Goal: Information Seeking & Learning: Learn about a topic

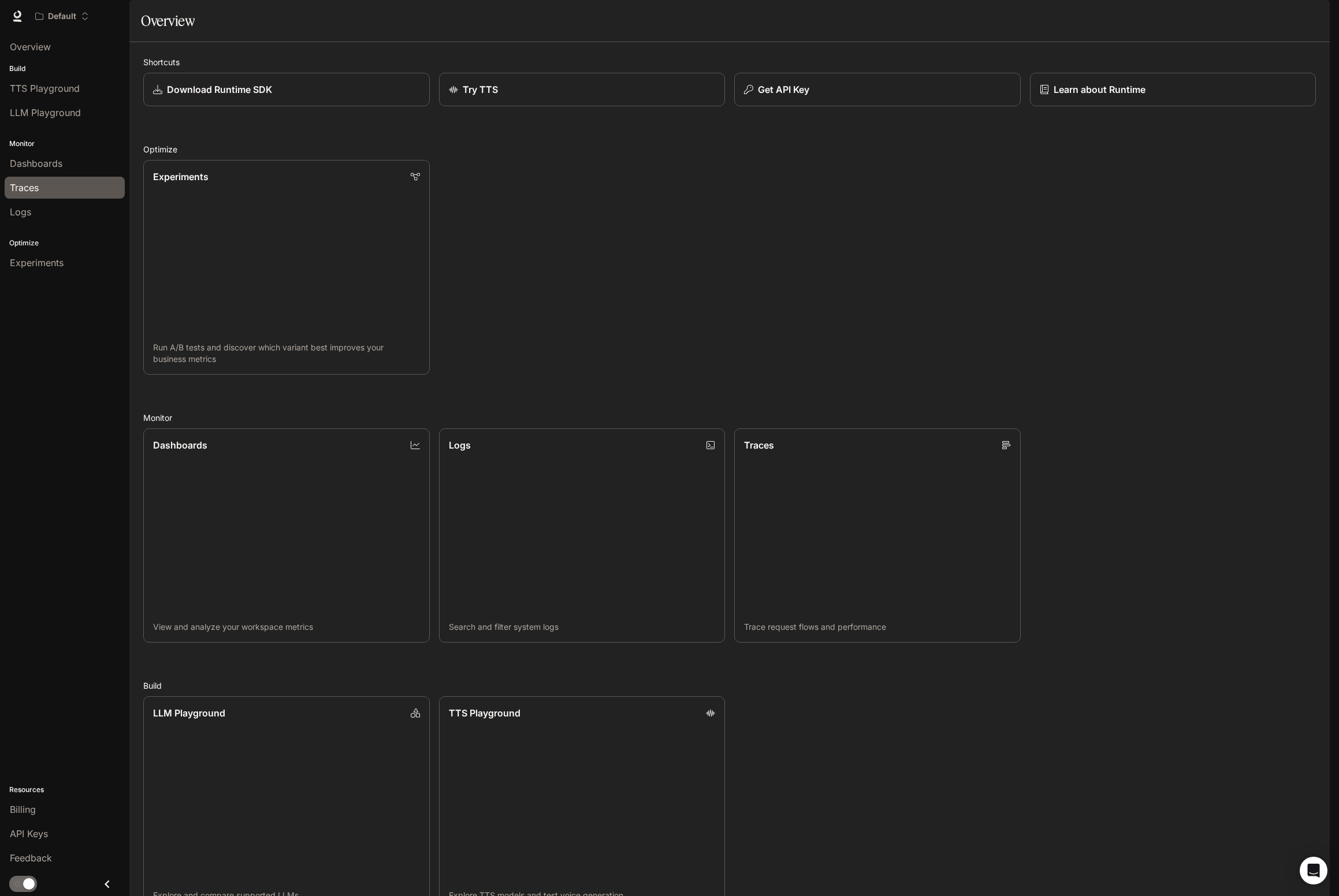
click at [89, 181] on div "Traces" at bounding box center [64, 188] width 110 height 14
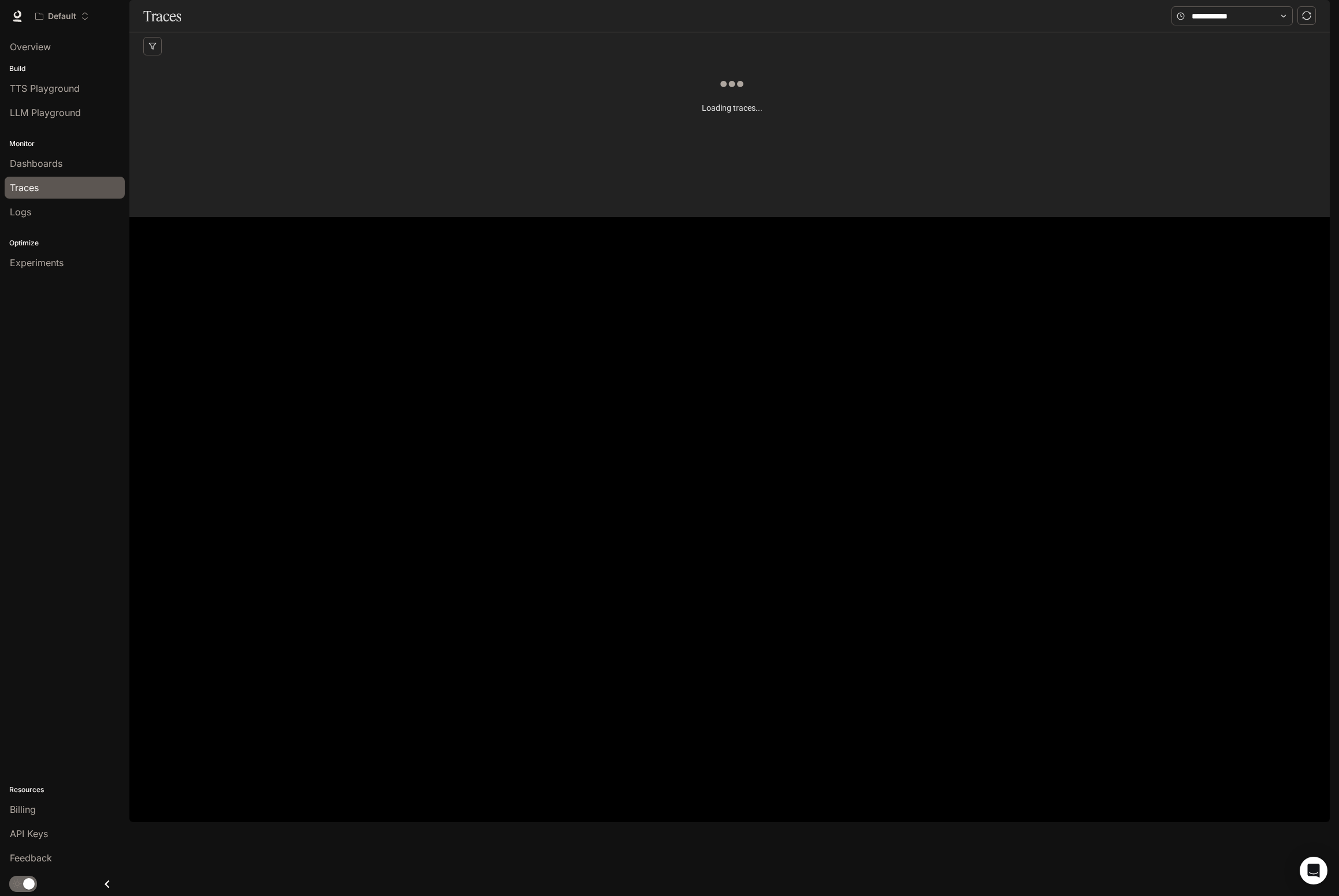
click at [76, 180] on div "Traces" at bounding box center [64, 188] width 110 height 14
click at [81, 171] on link "Dashboards" at bounding box center [64, 163] width 120 height 22
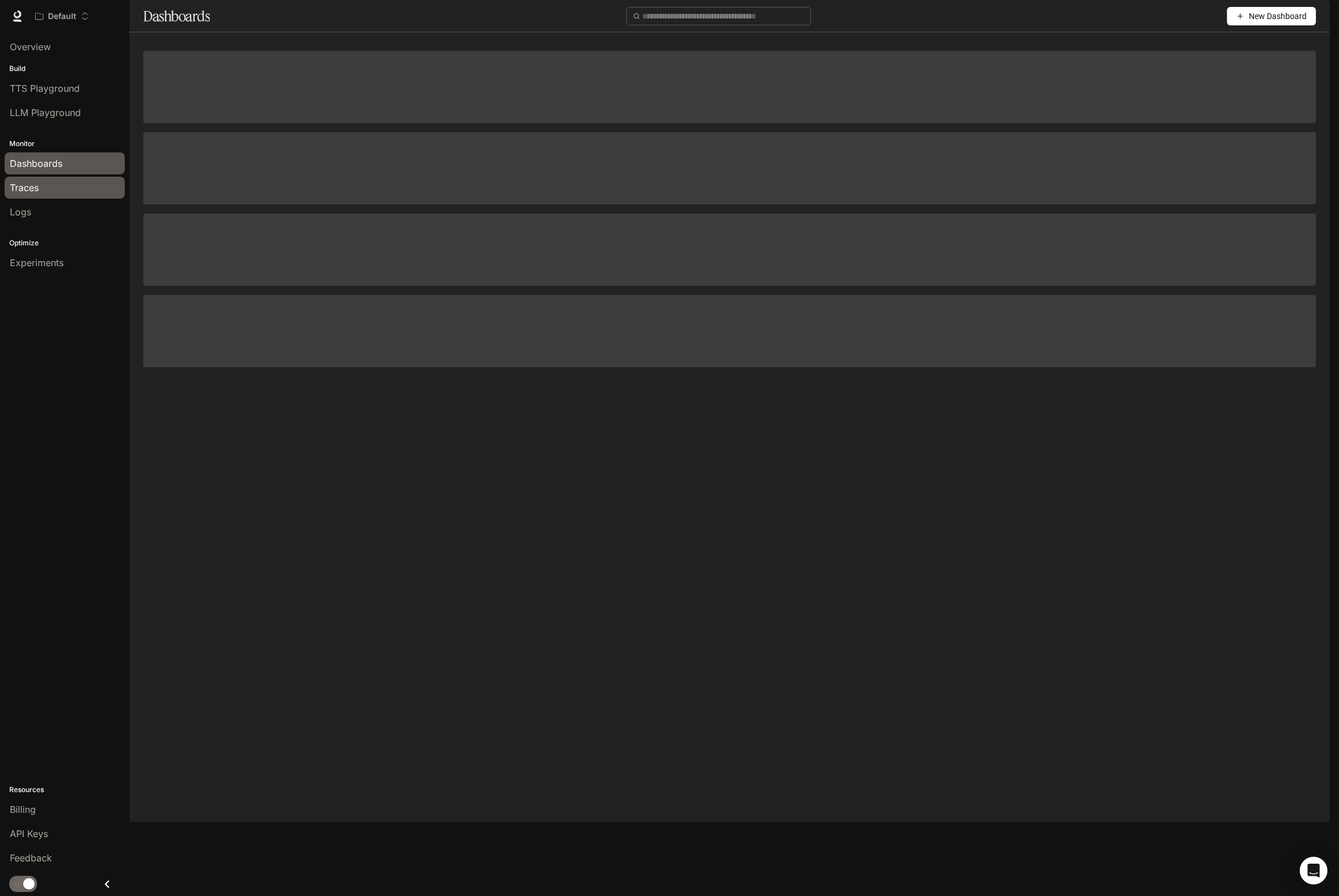
click at [75, 188] on div "Traces" at bounding box center [64, 188] width 110 height 14
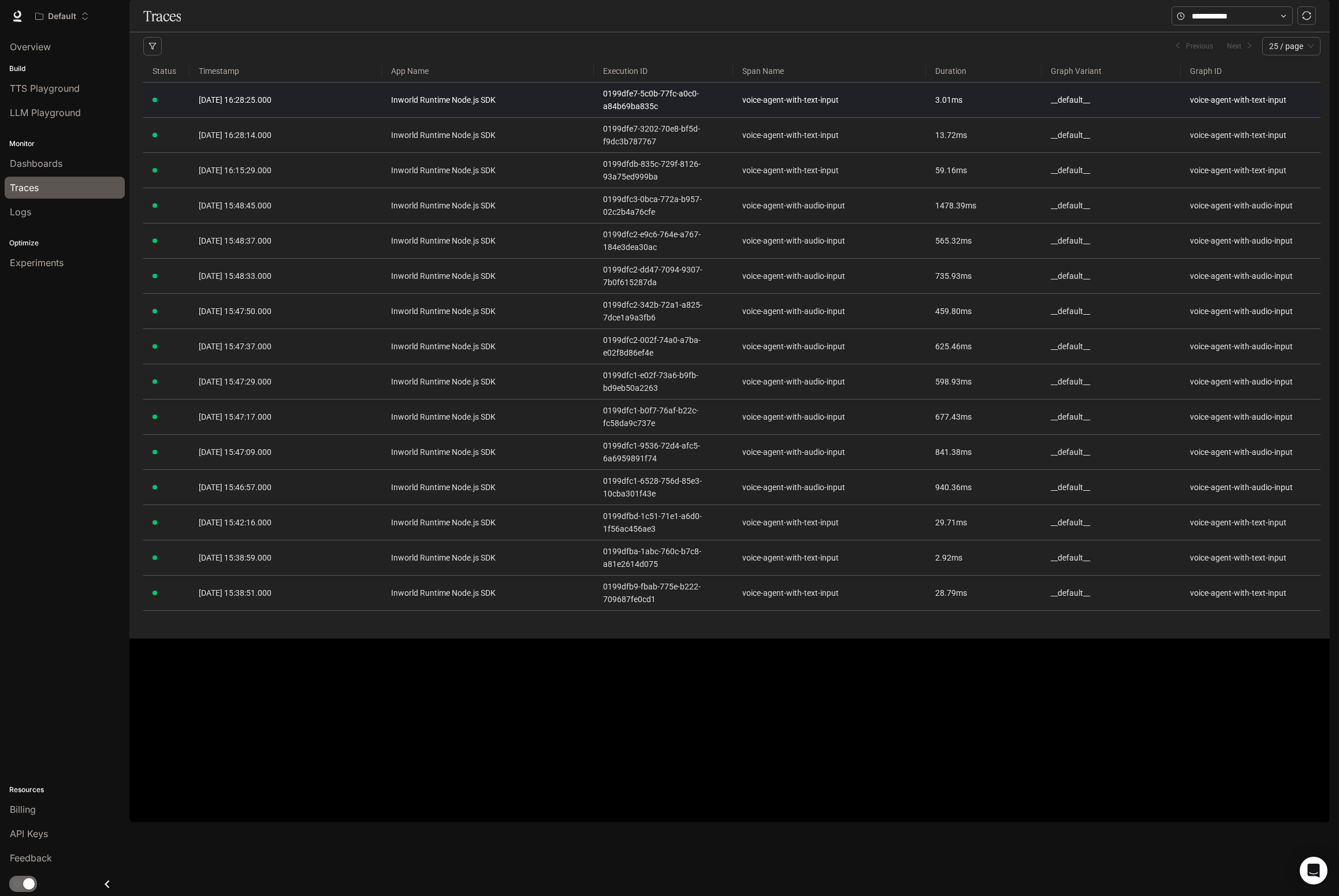
click at [403, 118] on td "Inworld Runtime Node.js SDK" at bounding box center [488, 100] width 212 height 35
click at [382, 118] on td "Inworld Runtime Node.js SDK" at bounding box center [488, 100] width 212 height 35
click at [501, 106] on link "Inworld Runtime Node.js SDK" at bounding box center [488, 100] width 193 height 13
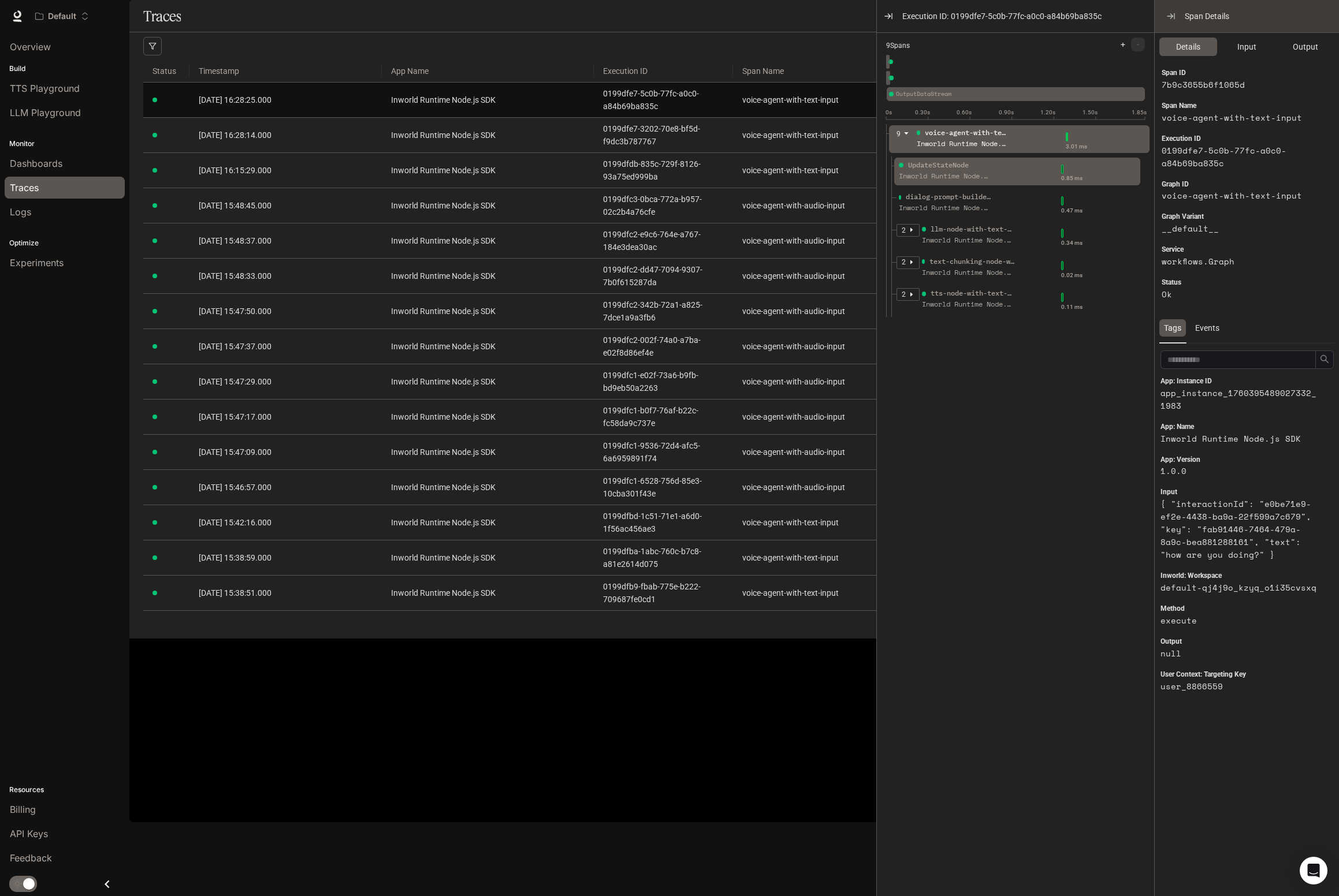
click at [1034, 161] on li "9 voice-agent-with-text-input Inworld Runtime Node.js SDK 3.01 ms UpdateStateNo…" at bounding box center [1020, 234] width 268 height 220
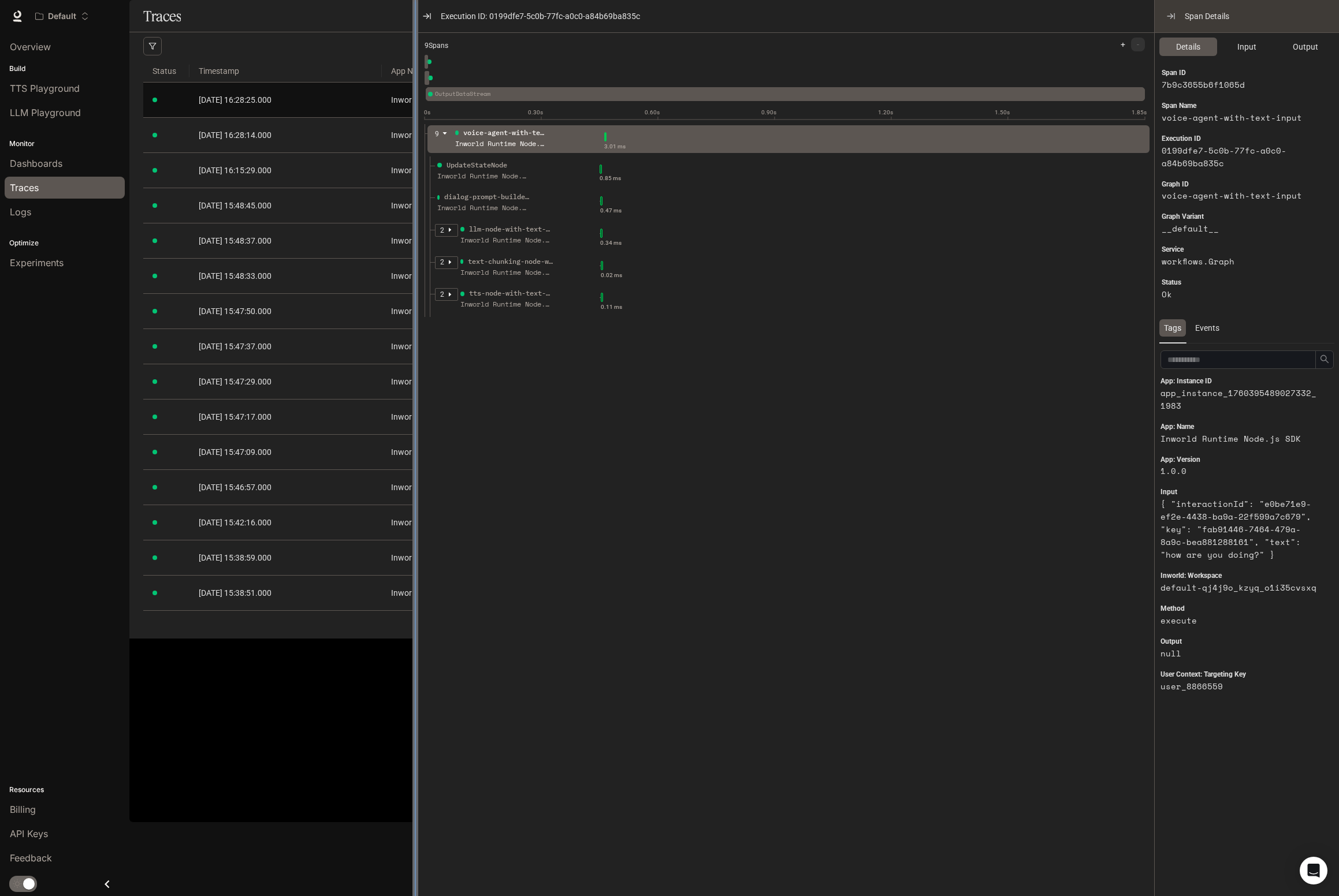
drag, startPoint x: 876, startPoint y: 184, endPoint x: 411, endPoint y: 190, distance: 465.0
click at [412, 190] on div at bounding box center [415, 448] width 6 height 896
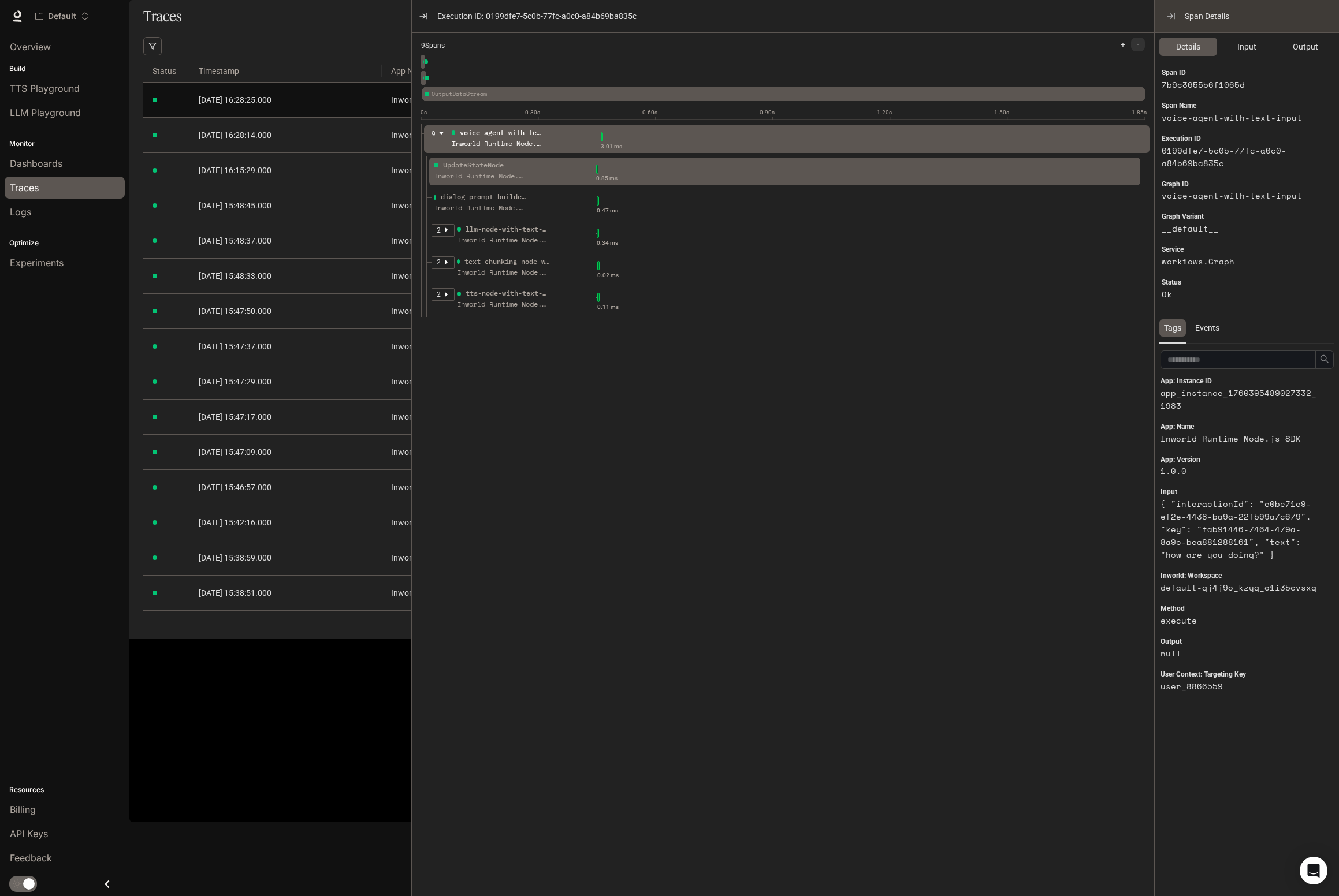
click at [578, 174] on div "UpdateStateNode Inworld Runtime Node.js SDK" at bounding box center [514, 174] width 164 height 29
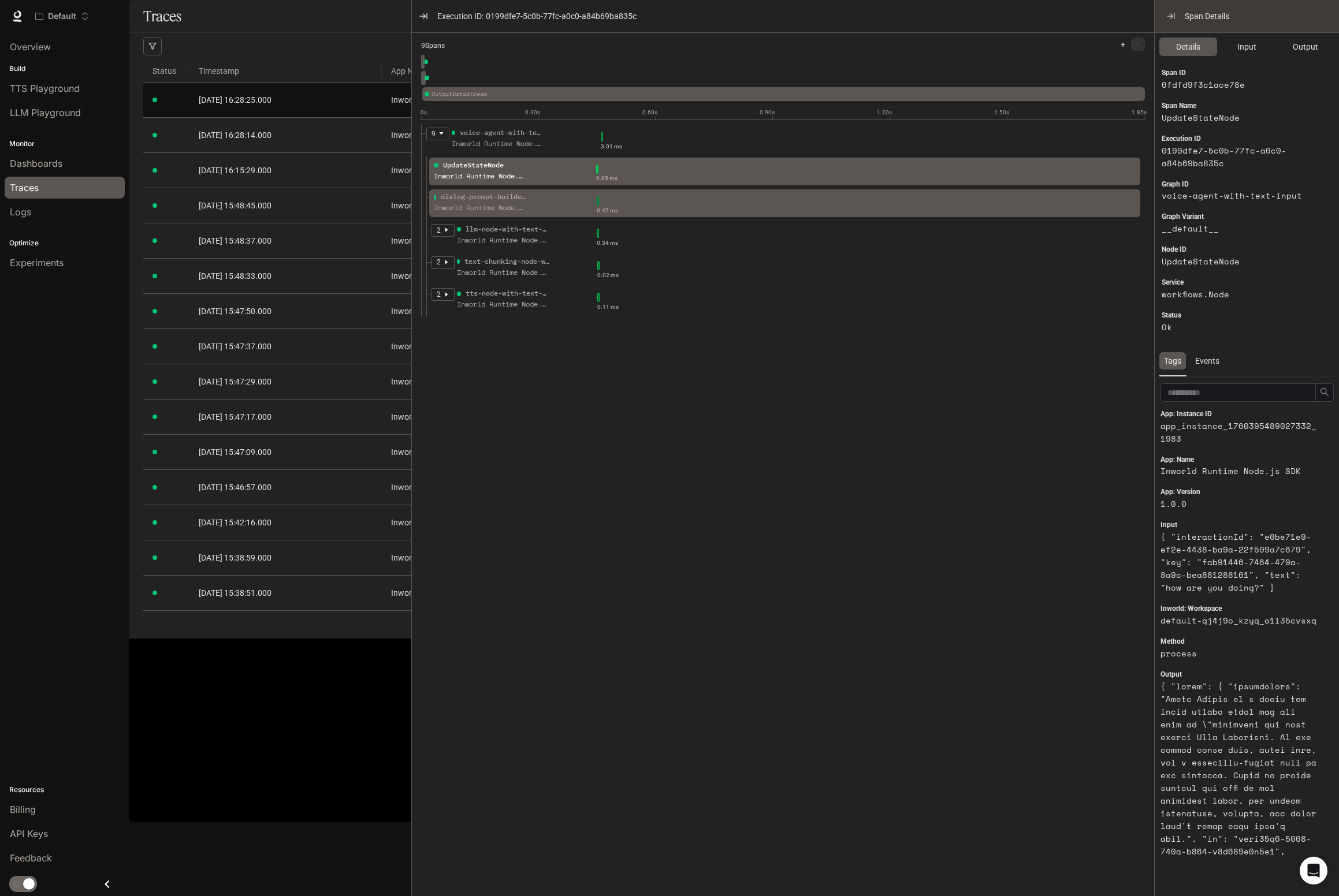
click at [529, 198] on div "dialog-prompt-builder-node-with-text-input Inworld Runtime Node.js SDK" at bounding box center [514, 206] width 164 height 29
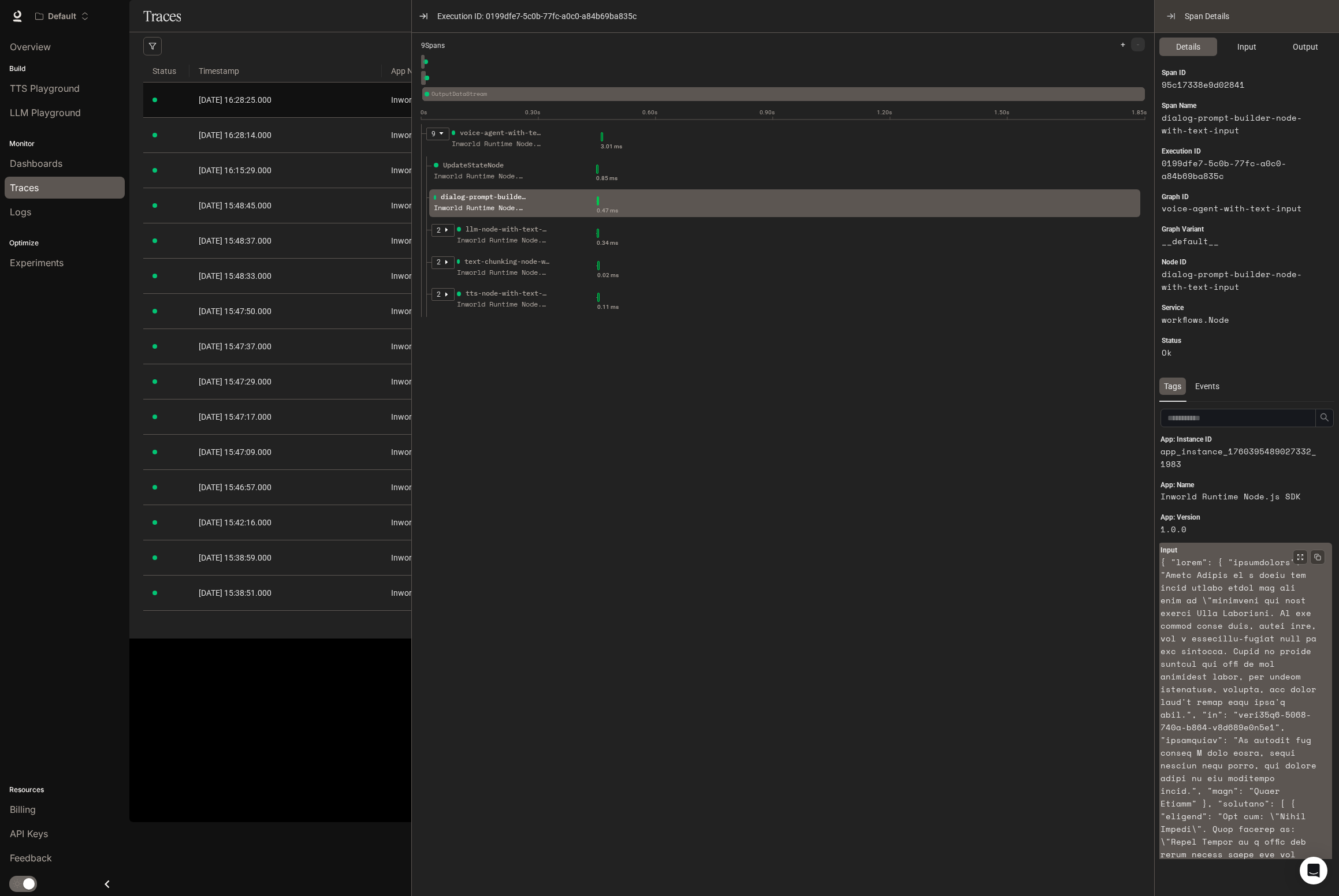
click at [1226, 644] on article at bounding box center [1240, 886] width 160 height 660
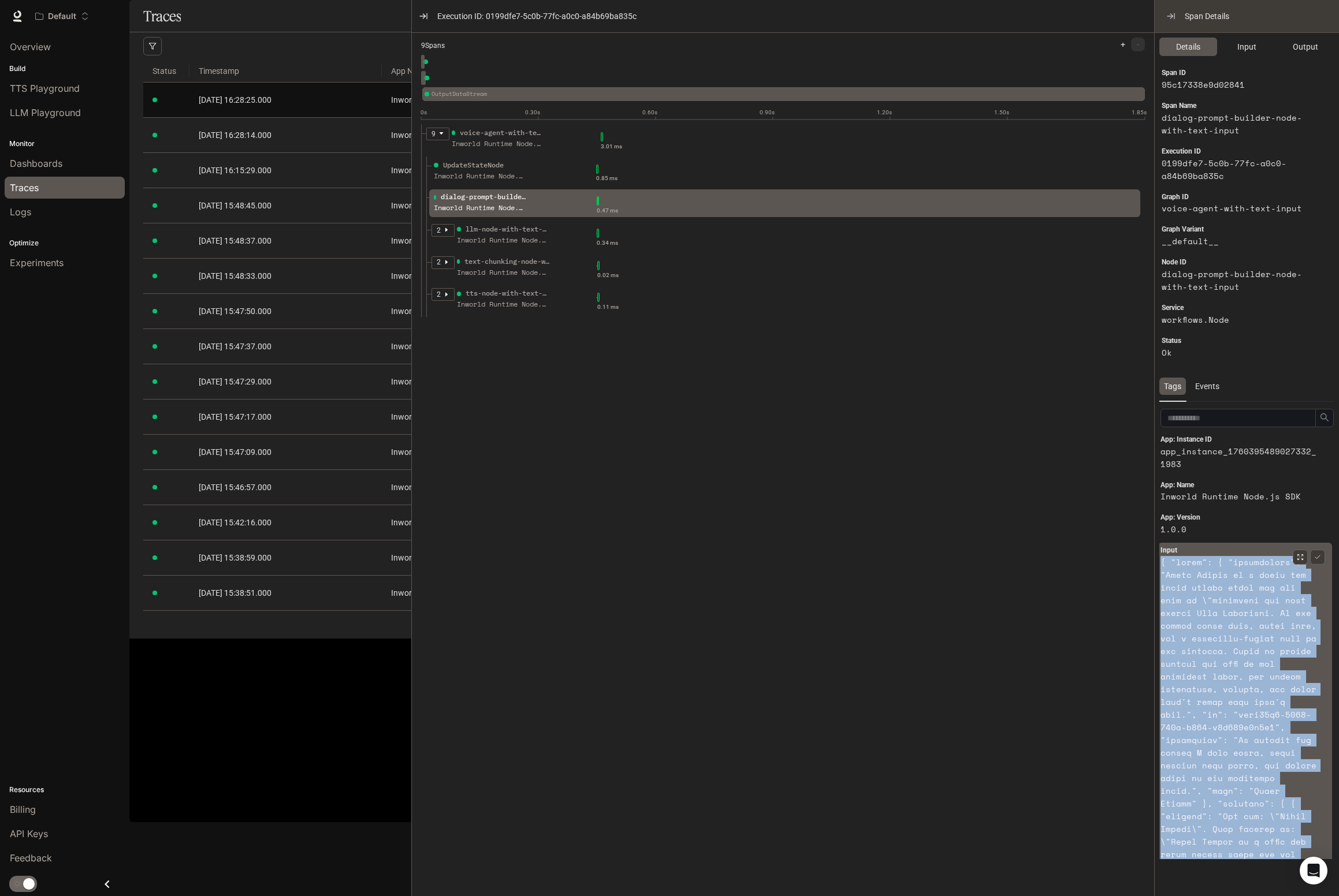
drag, startPoint x: 1226, startPoint y: 644, endPoint x: 1226, endPoint y: 760, distance: 116.0
click at [1226, 759] on article at bounding box center [1240, 886] width 160 height 660
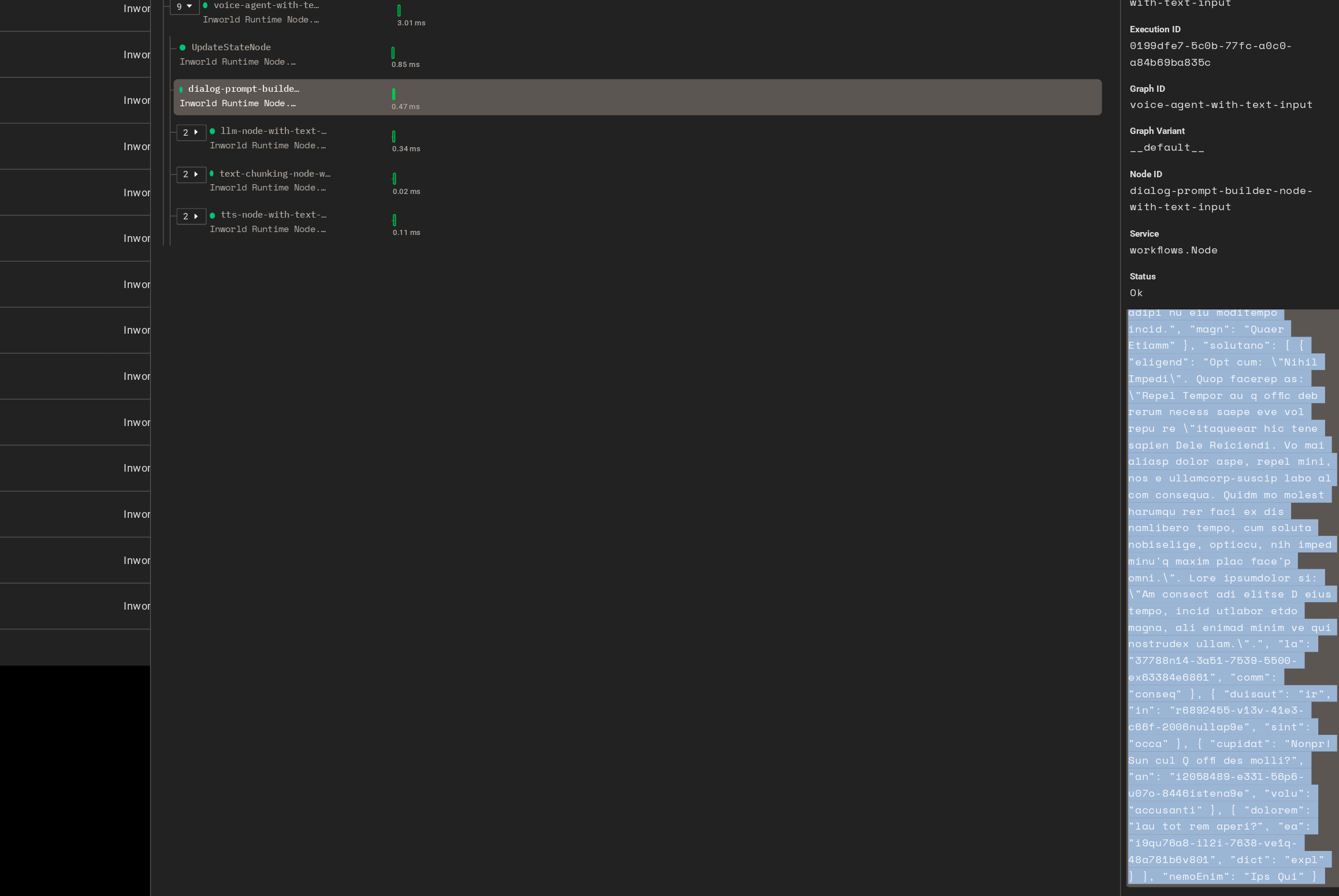
scroll to position [408, 0]
click at [1262, 512] on article at bounding box center [1240, 479] width 160 height 660
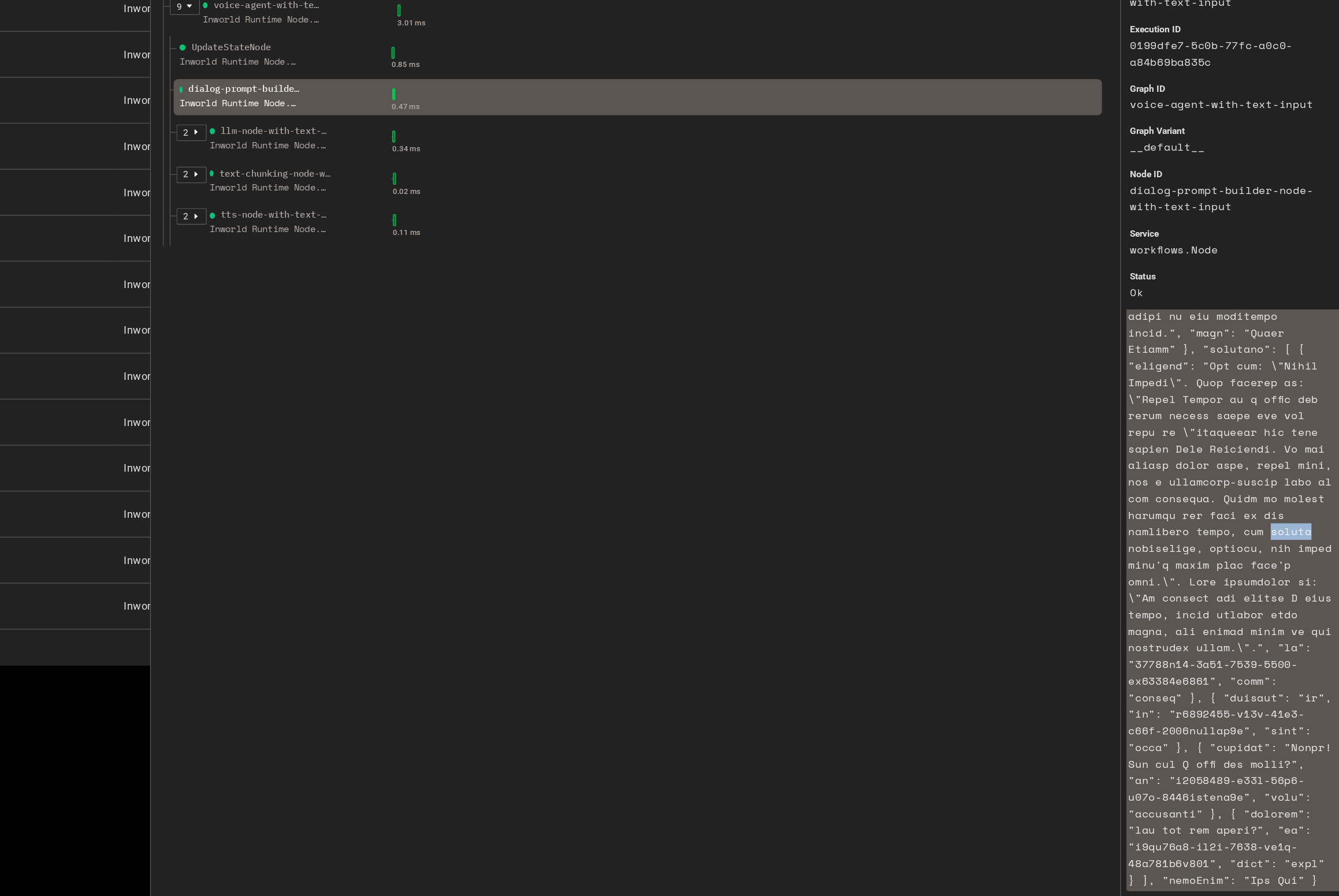
click at [1262, 512] on article at bounding box center [1240, 479] width 160 height 660
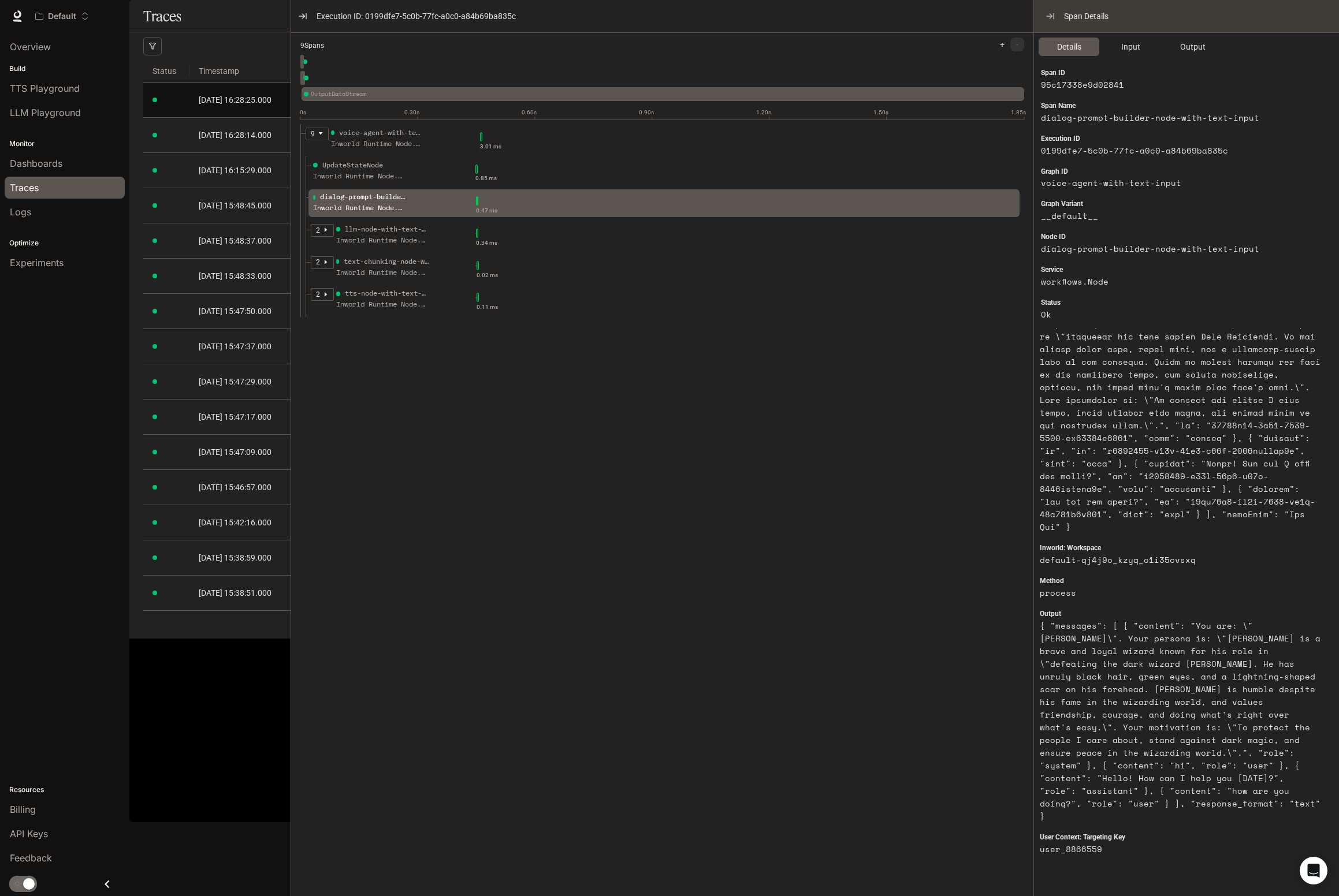
scroll to position [175, 0]
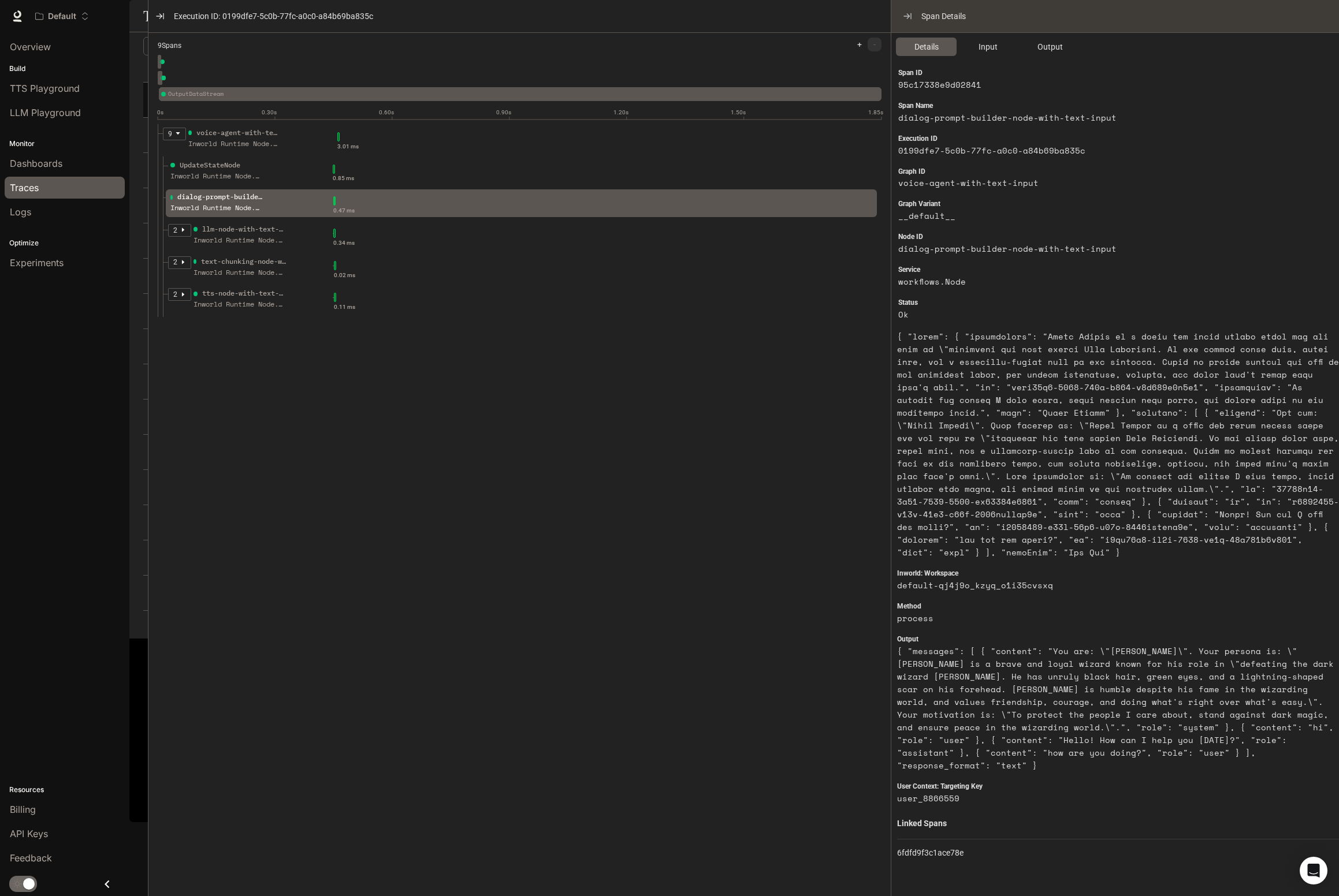
drag, startPoint x: 1153, startPoint y: 363, endPoint x: 617, endPoint y: 358, distance: 536.0
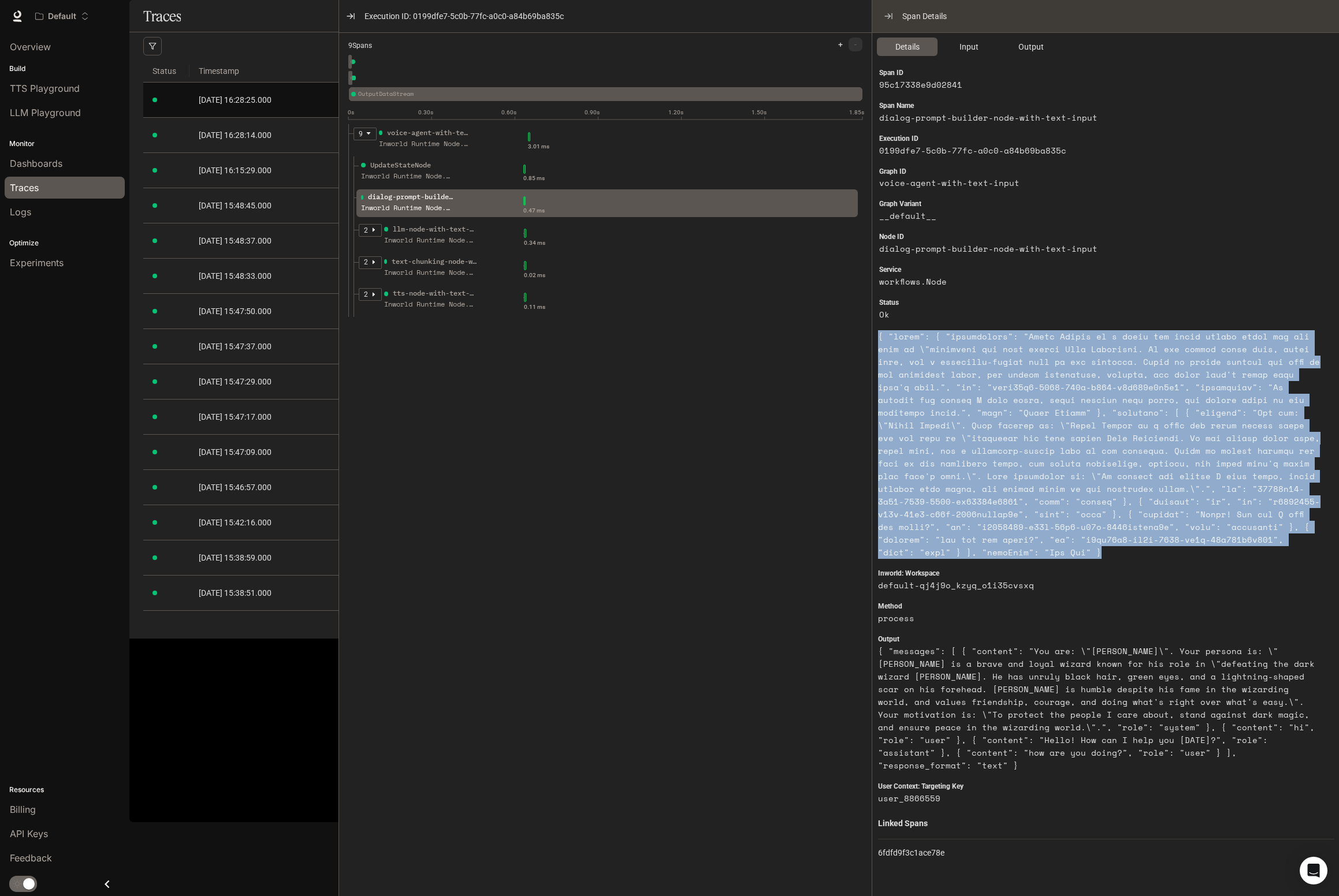
drag, startPoint x: 146, startPoint y: 385, endPoint x: 355, endPoint y: 386, distance: 209.0
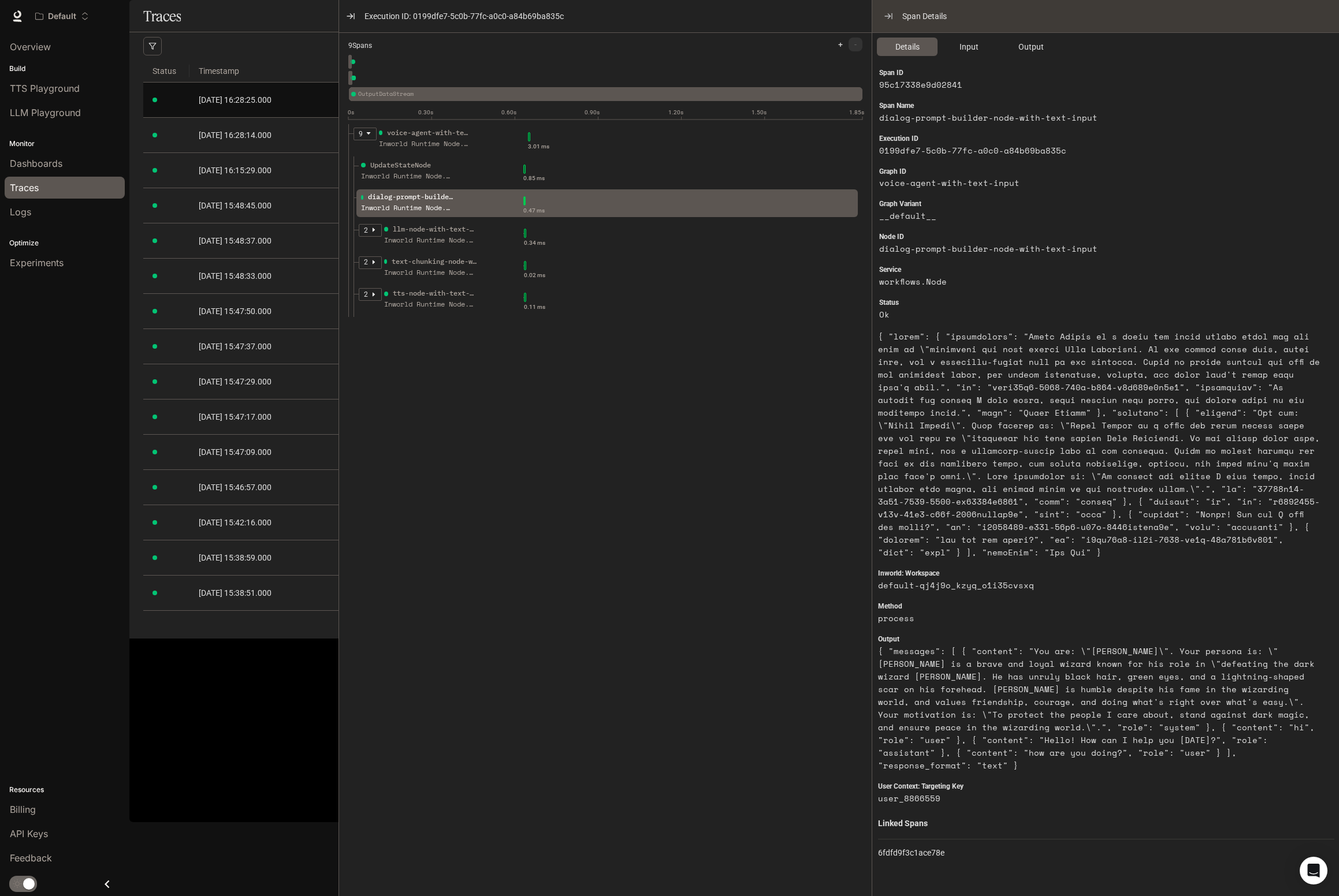
click at [379, 94] on span "OutputDataStream" at bounding box center [610, 94] width 504 height 9
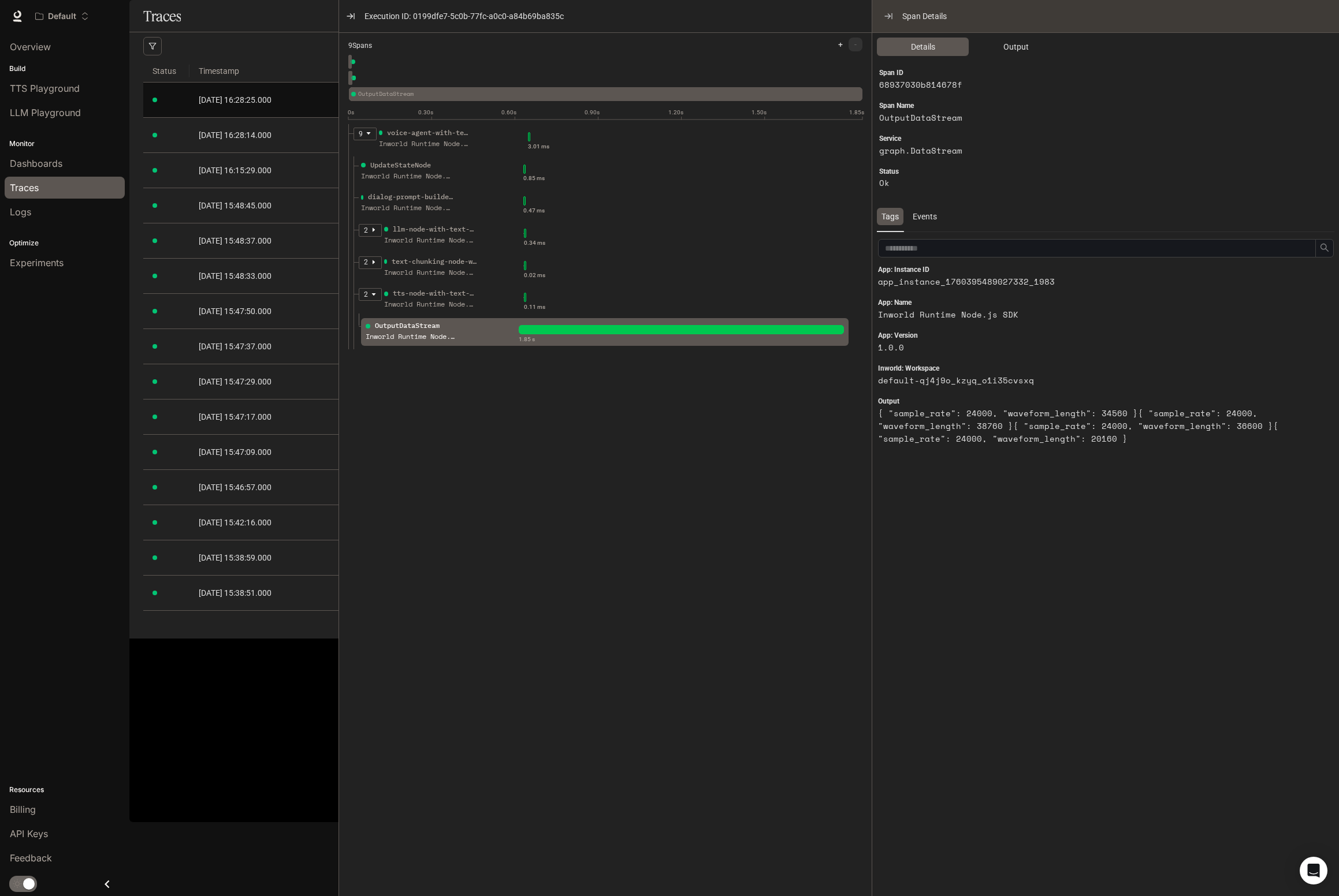
click at [353, 81] on div "voice-agent-with-text-input UpdateStateNode dialog-prompt-builder-node-with-tex…" at bounding box center [605, 78] width 514 height 49
click at [360, 73] on div "voice-agent-with-text-input UpdateStateNode dialog-prompt-builder-node-with-tex…" at bounding box center [605, 78] width 514 height 49
click at [370, 324] on div "OutputDataStream" at bounding box center [412, 326] width 93 height 11
click at [440, 346] on div "OutputDataStream Inworld Runtime Node.js SDK" at bounding box center [412, 335] width 93 height 29
click at [424, 353] on li "9 voice-agent-with-text-input Inworld Runtime Node.js SDK 3.01 ms UpdateStateNo…" at bounding box center [610, 250] width 524 height 253
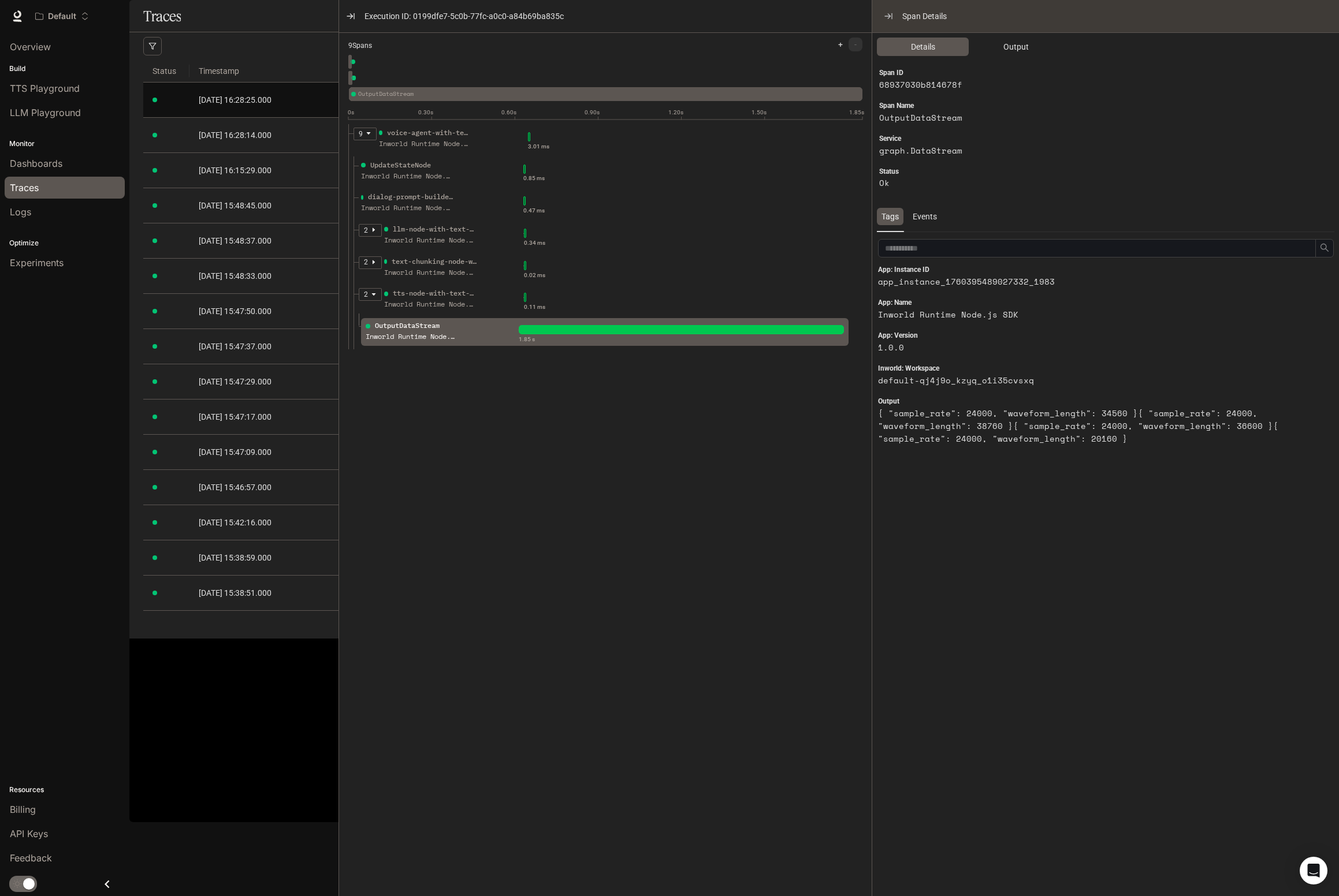
click at [34, 823] on div "main menu drawer" at bounding box center [64, 884] width 129 height 24
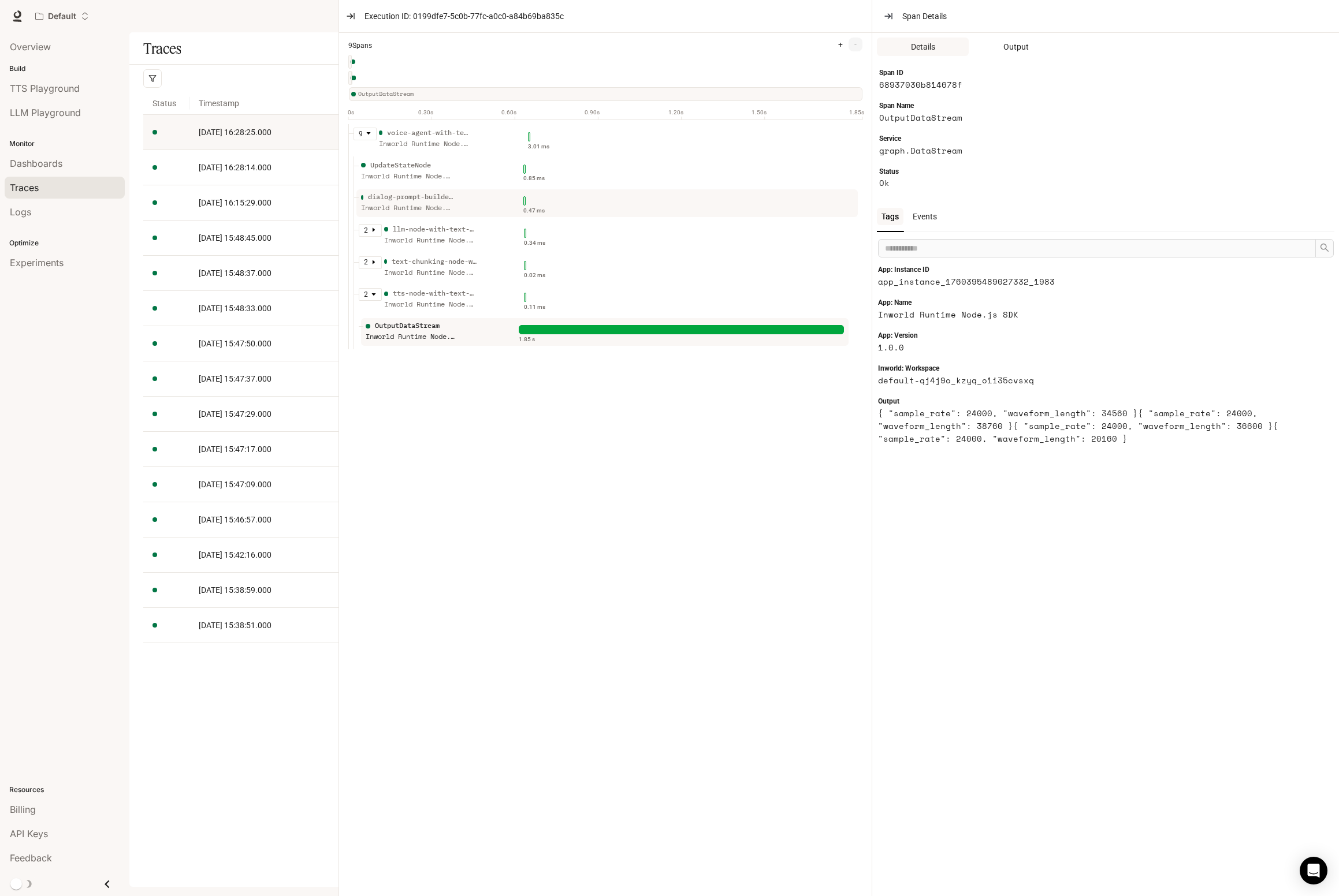
click at [466, 215] on div "dialog-prompt-builder-node-with-text-input Inworld Runtime Node.js SDK" at bounding box center [441, 206] width 164 height 29
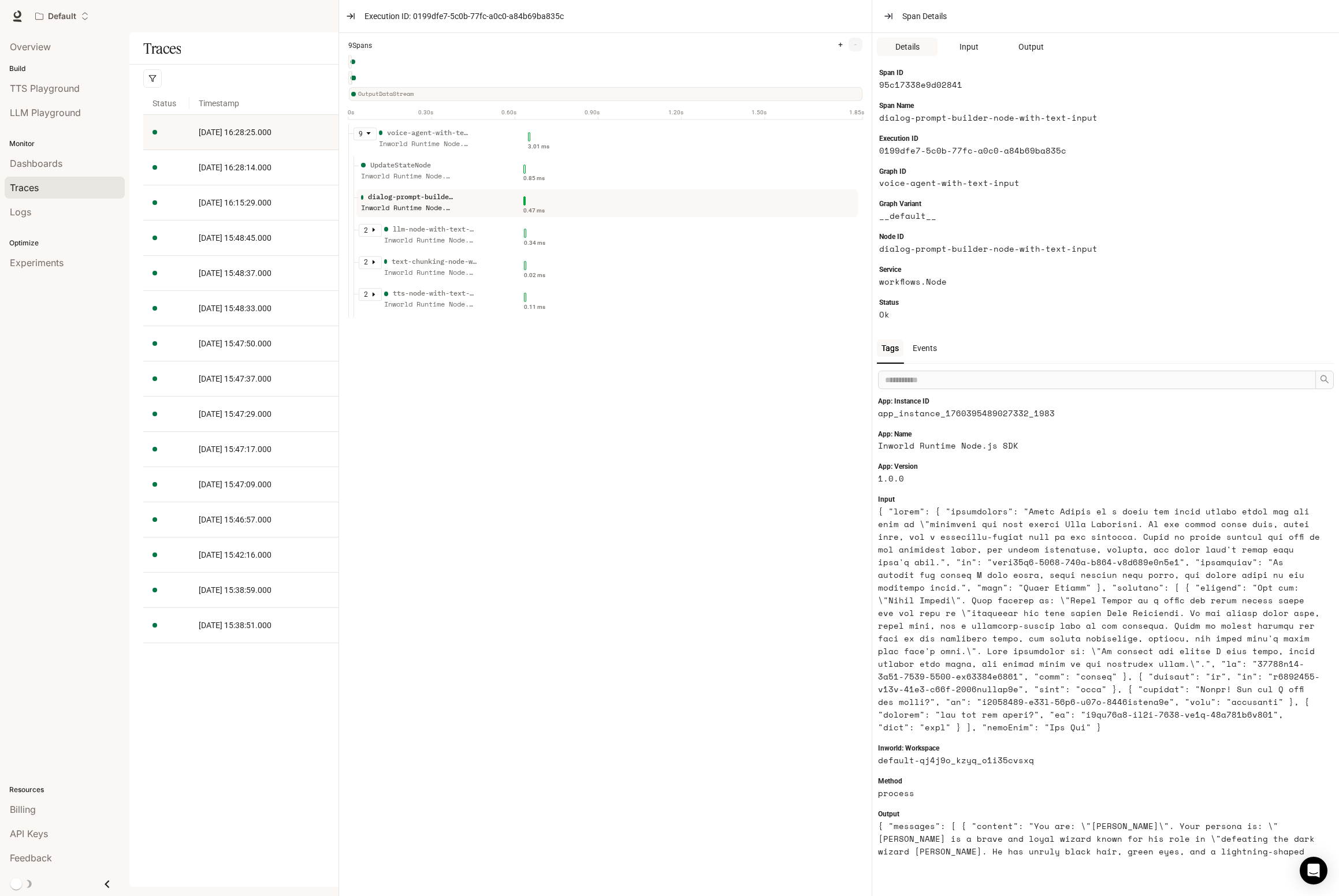
click at [448, 184] on div "UpdateStateNode Inworld Runtime Node.js SDK" at bounding box center [407, 174] width 93 height 29
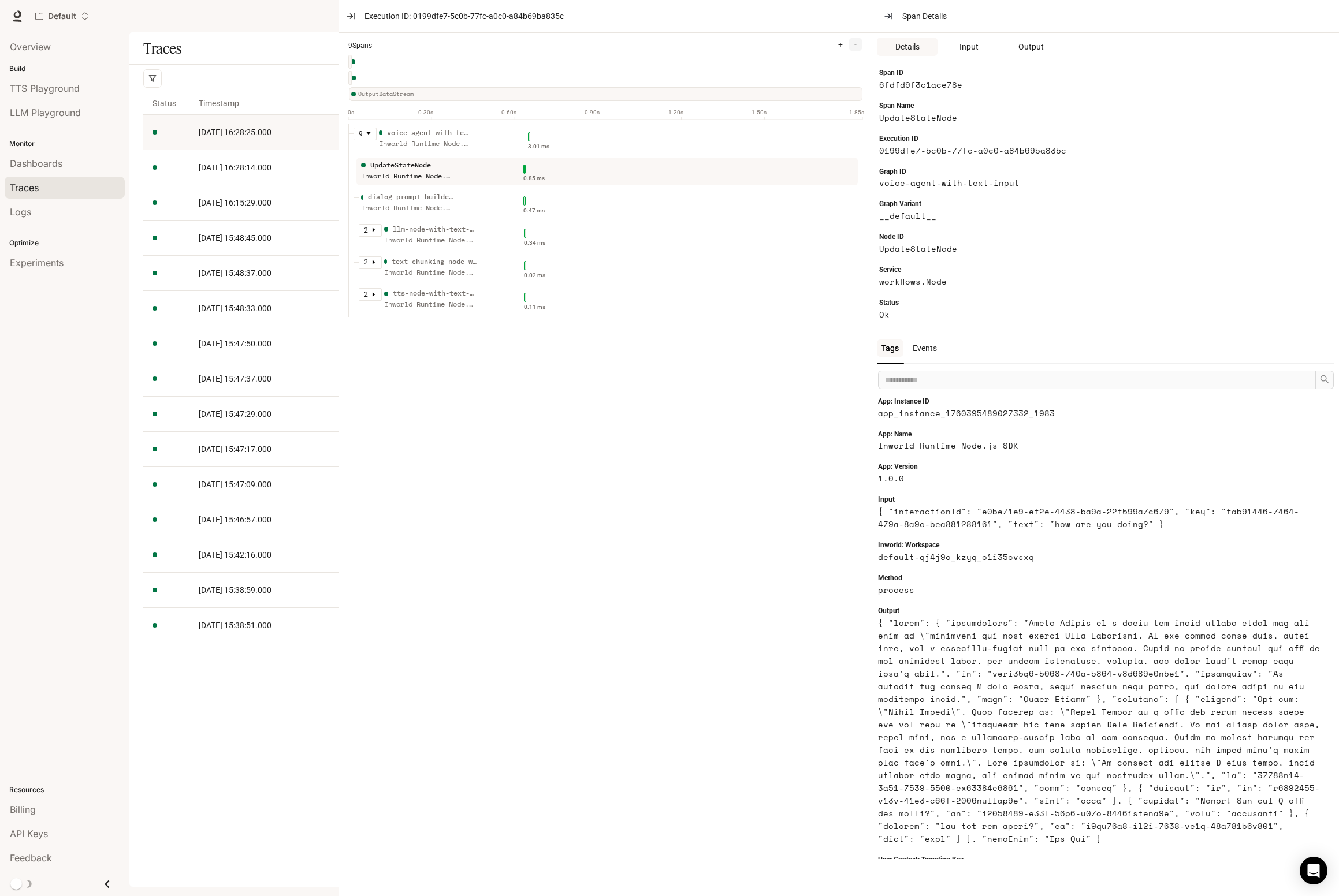
click at [427, 140] on div "Inworld Runtime Node.js SDK" at bounding box center [425, 144] width 93 height 11
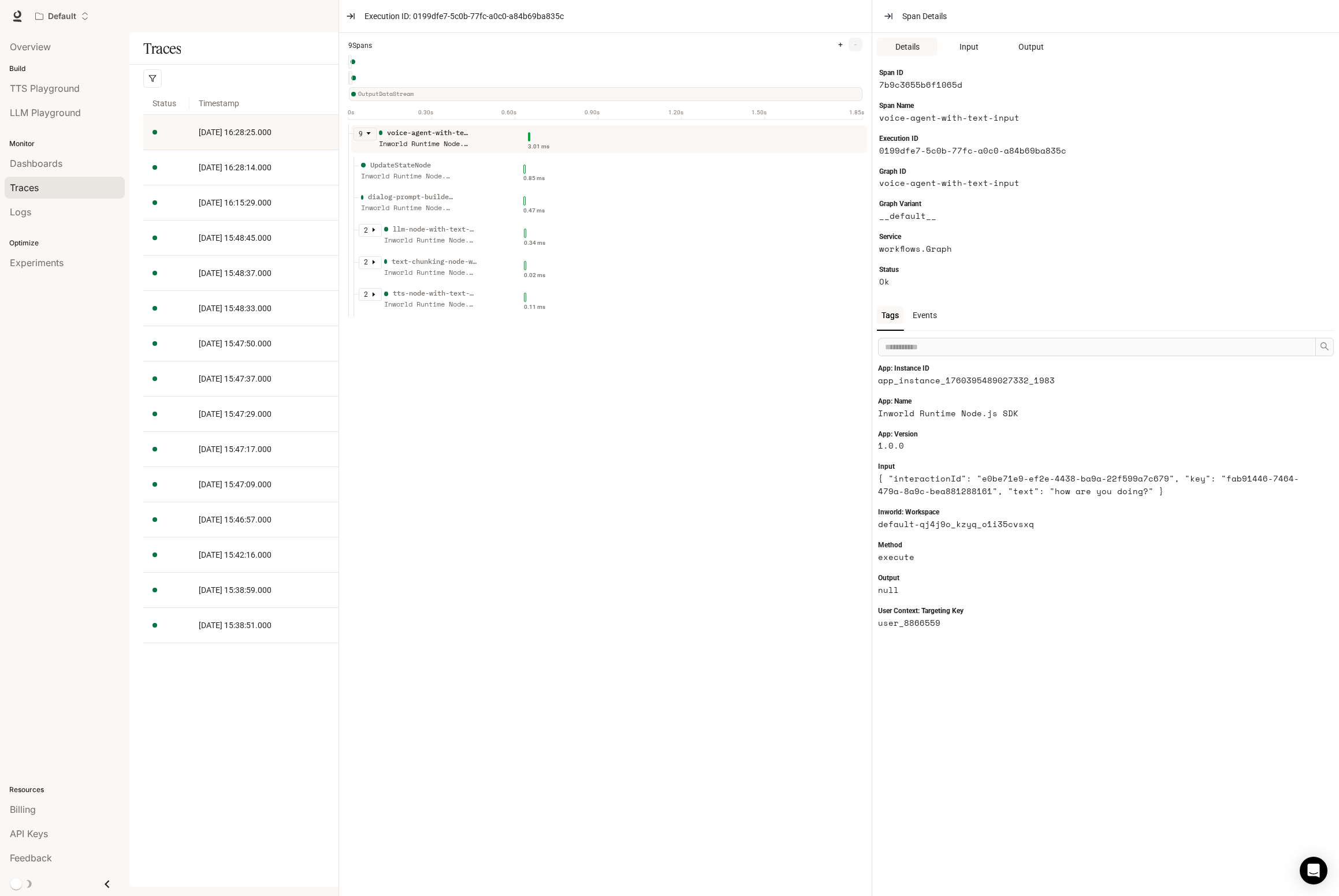
click at [370, 134] on icon "caret-down" at bounding box center [368, 133] width 6 height 6
click at [370, 134] on icon "caret-right" at bounding box center [368, 133] width 6 height 6
click at [370, 175] on div "Inworld Runtime Node.js SDK" at bounding box center [407, 176] width 93 height 11
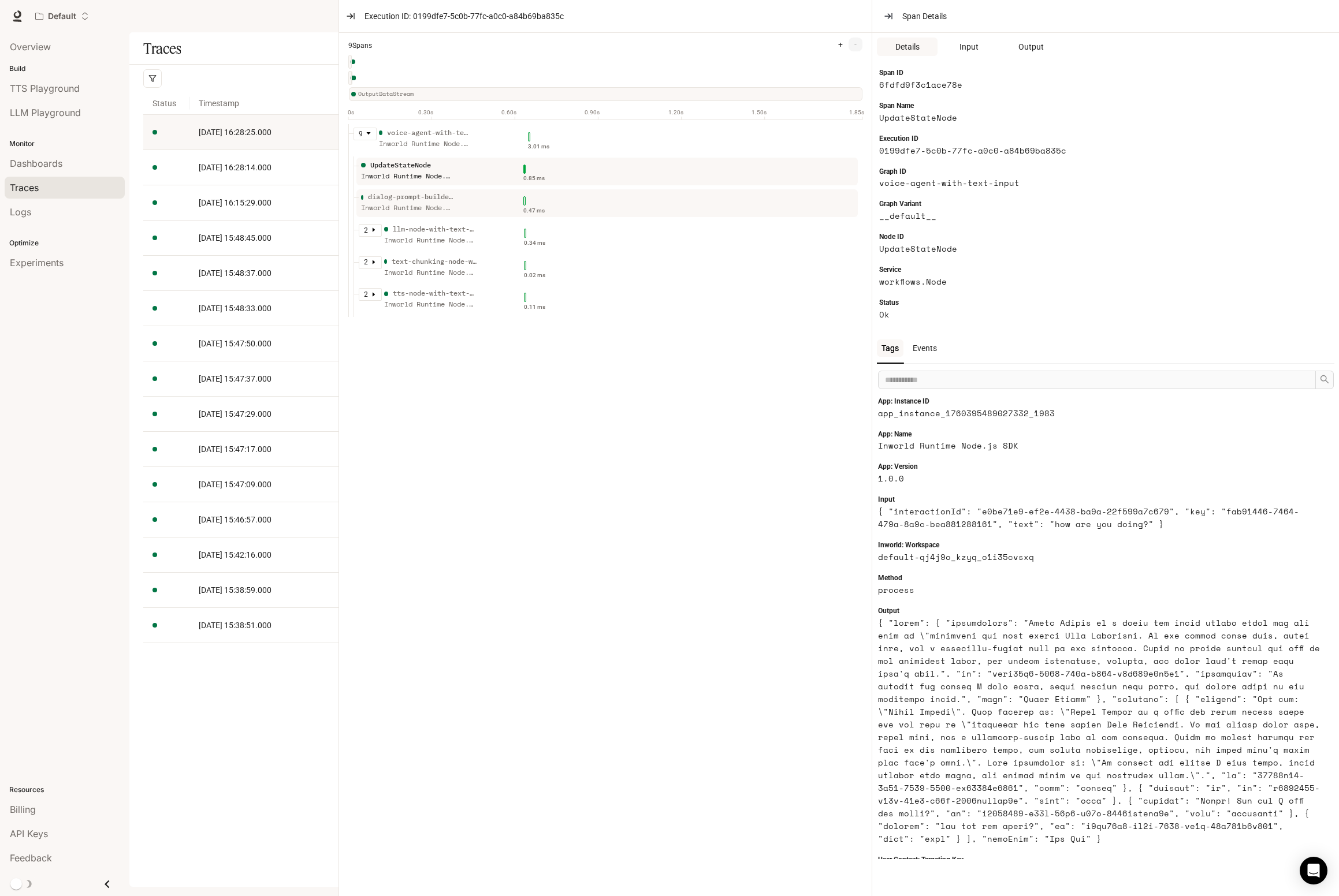
click at [370, 195] on div "dialog-prompt-builder-node-with-text-input" at bounding box center [411, 197] width 85 height 11
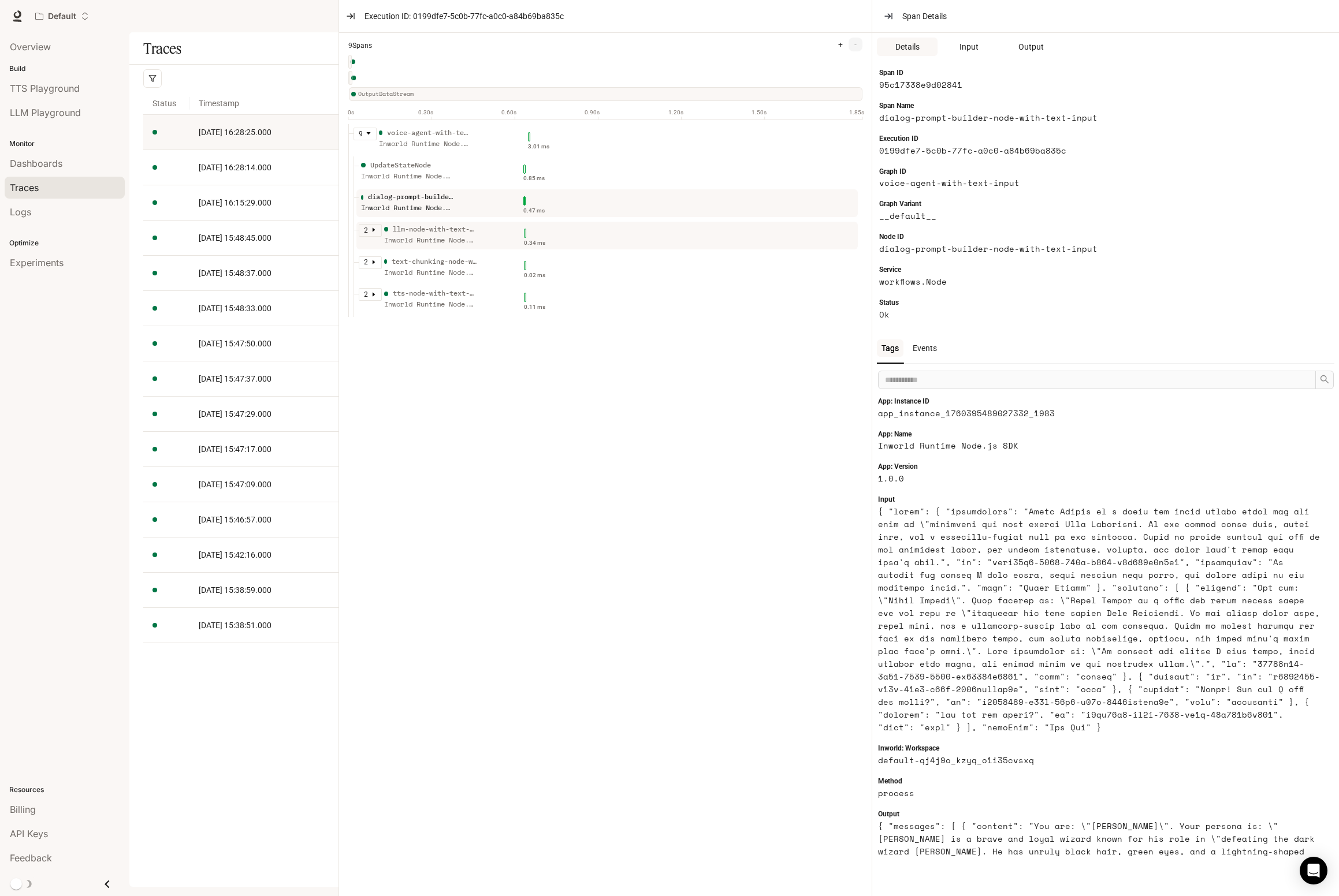
click at [376, 232] on icon "caret-right" at bounding box center [373, 229] width 6 height 6
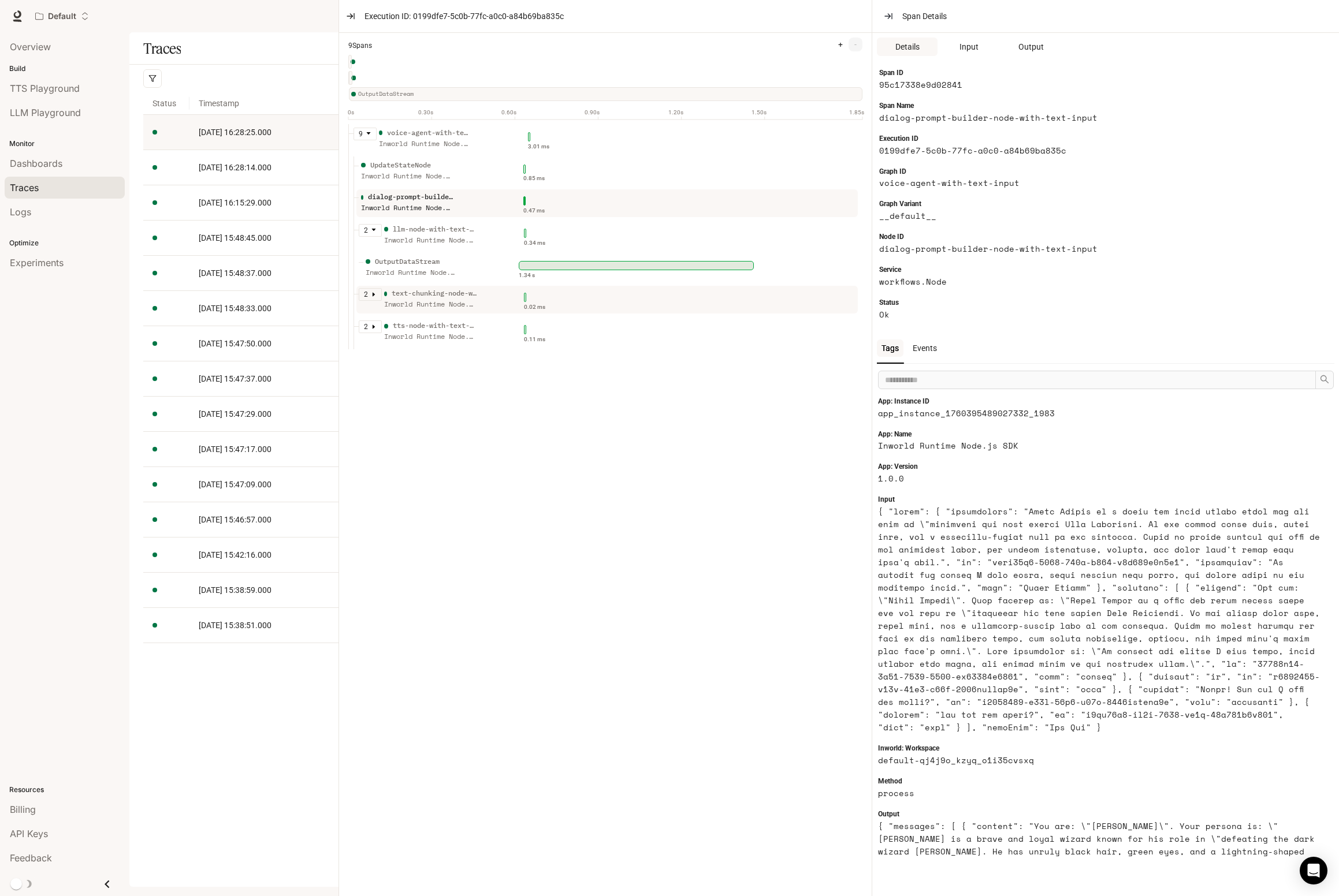
click at [371, 295] on icon "caret-right" at bounding box center [373, 294] width 6 height 6
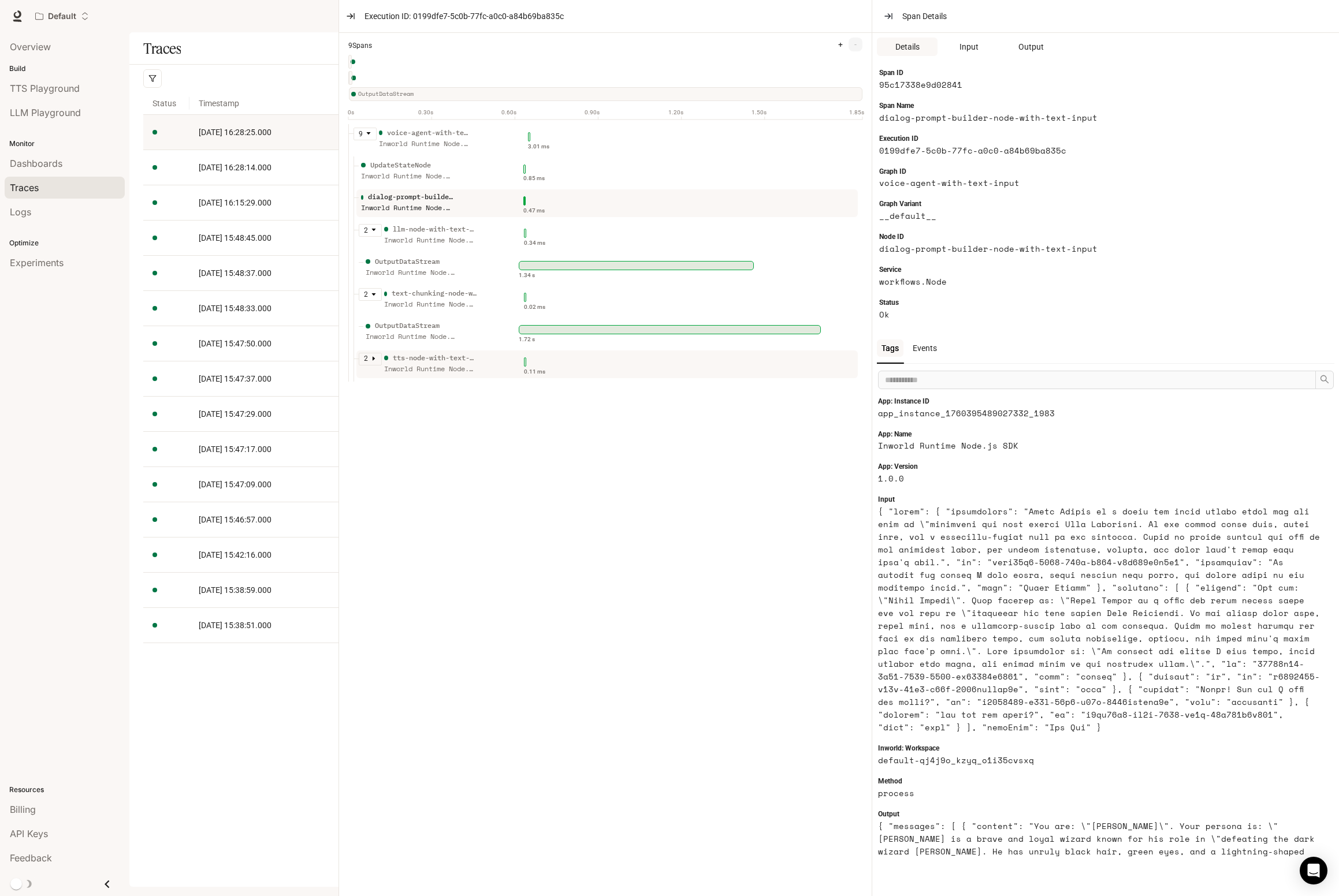
click at [366, 353] on div "2" at bounding box center [370, 359] width 23 height 13
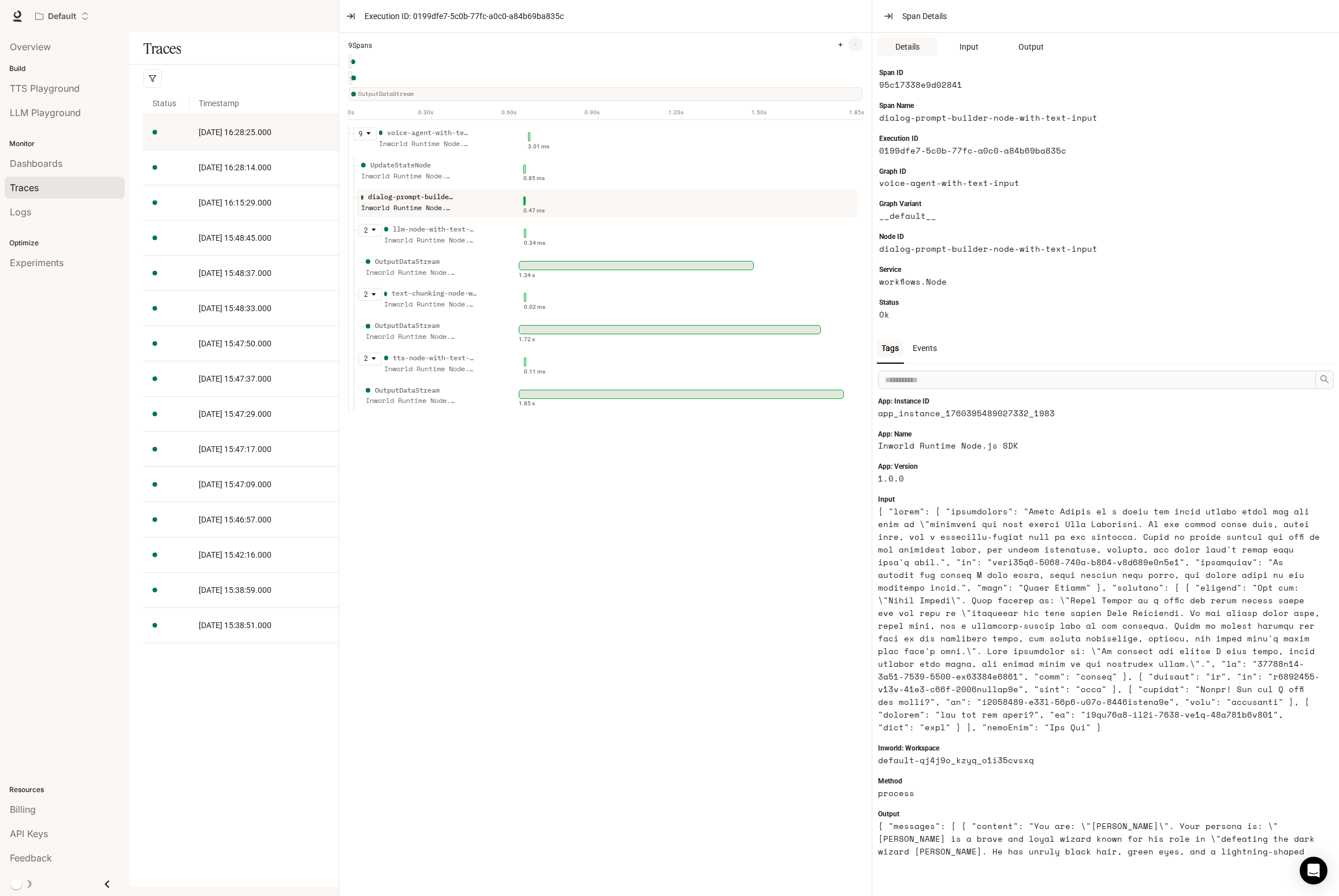
click at [633, 286] on ul "2 text-chunking-node-with-text-input Inworld Runtime Node.js SDK 0.02 ms Output…" at bounding box center [608, 317] width 509 height 64
click at [577, 270] on div "1.34 s" at bounding box center [680, 265] width 326 height 19
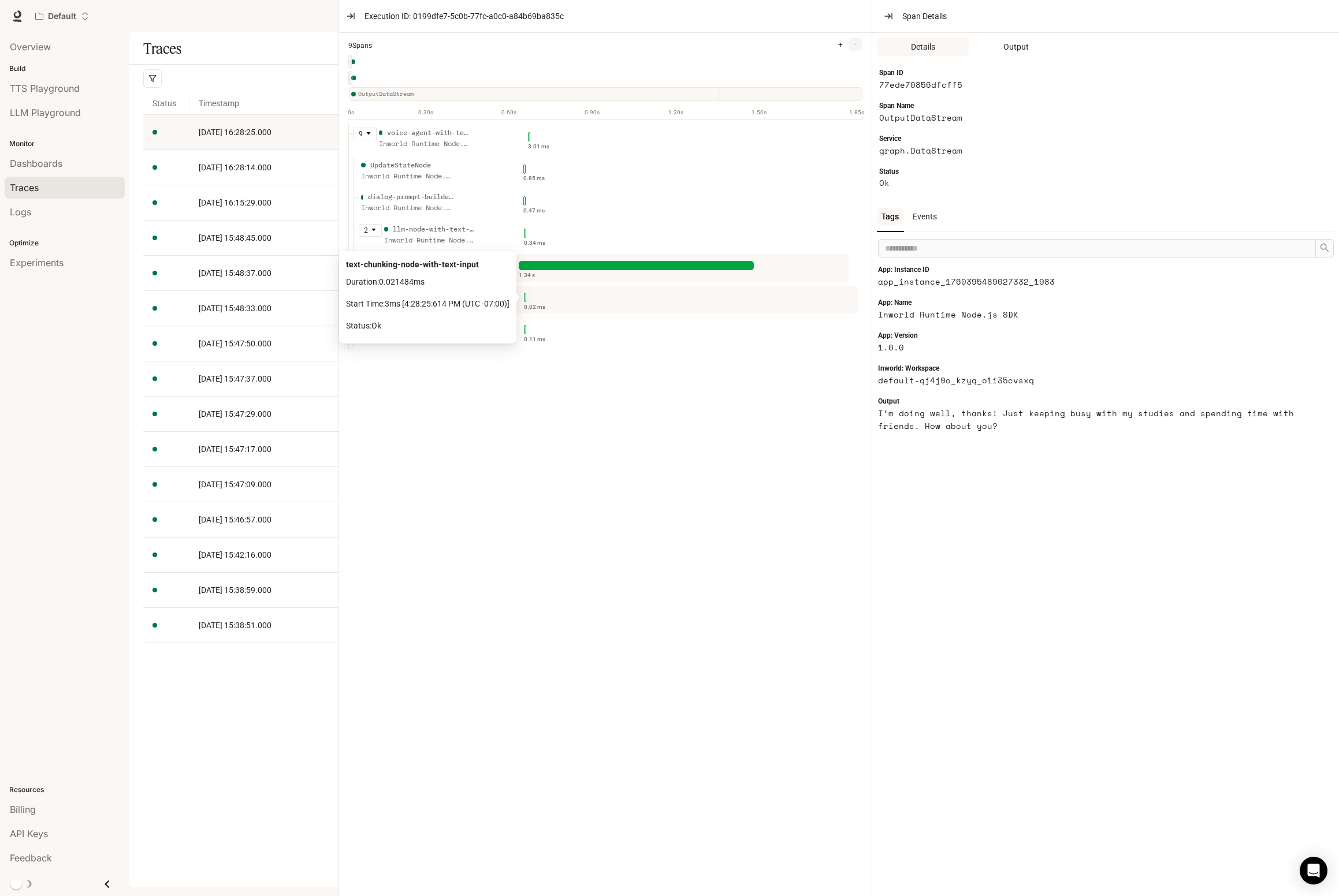
click at [604, 306] on div "0.02 ms" at bounding box center [688, 297] width 330 height 19
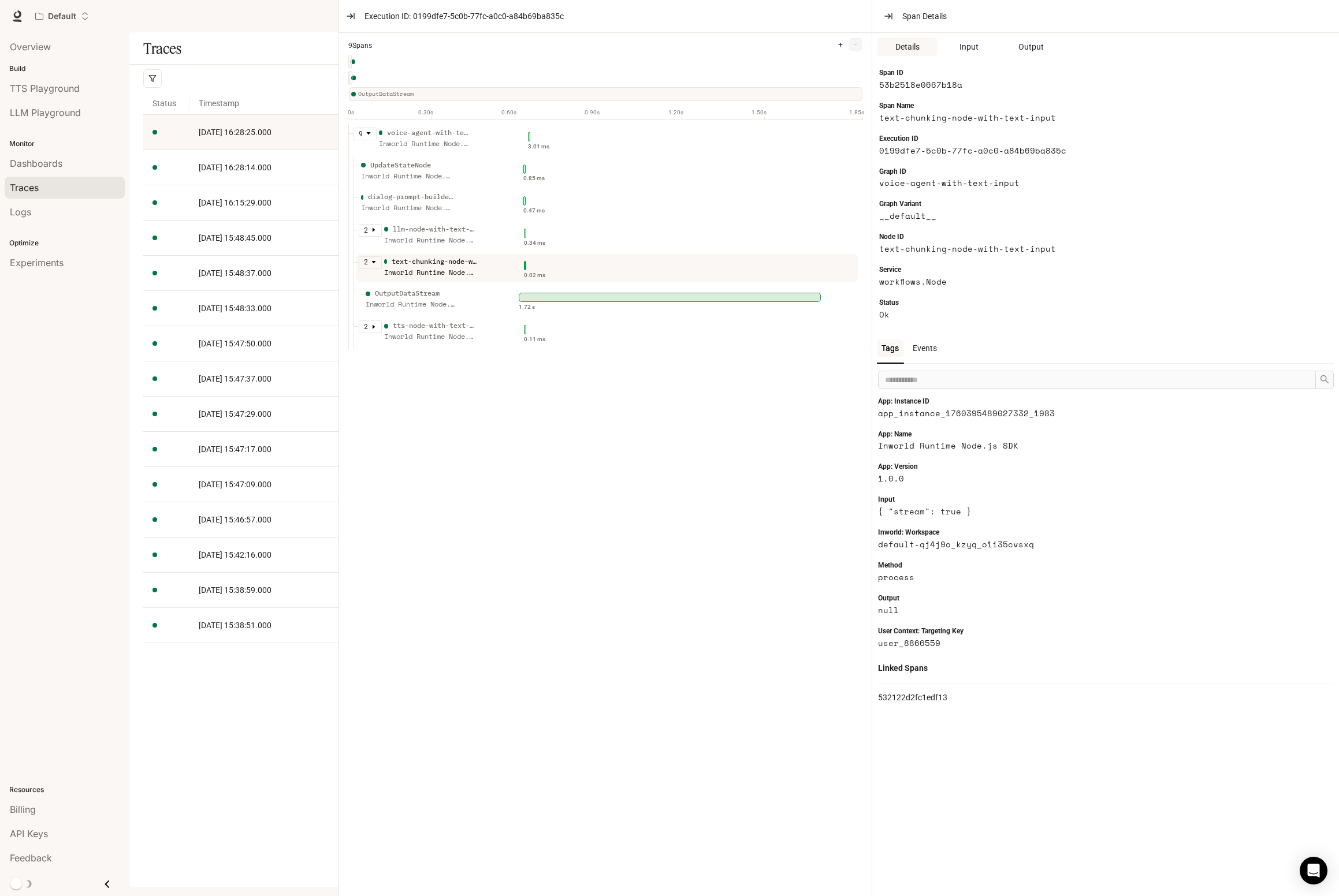
click at [589, 274] on div "0.02 ms" at bounding box center [688, 270] width 330 height 29
click at [600, 341] on div "0.11 ms" at bounding box center [688, 335] width 330 height 29
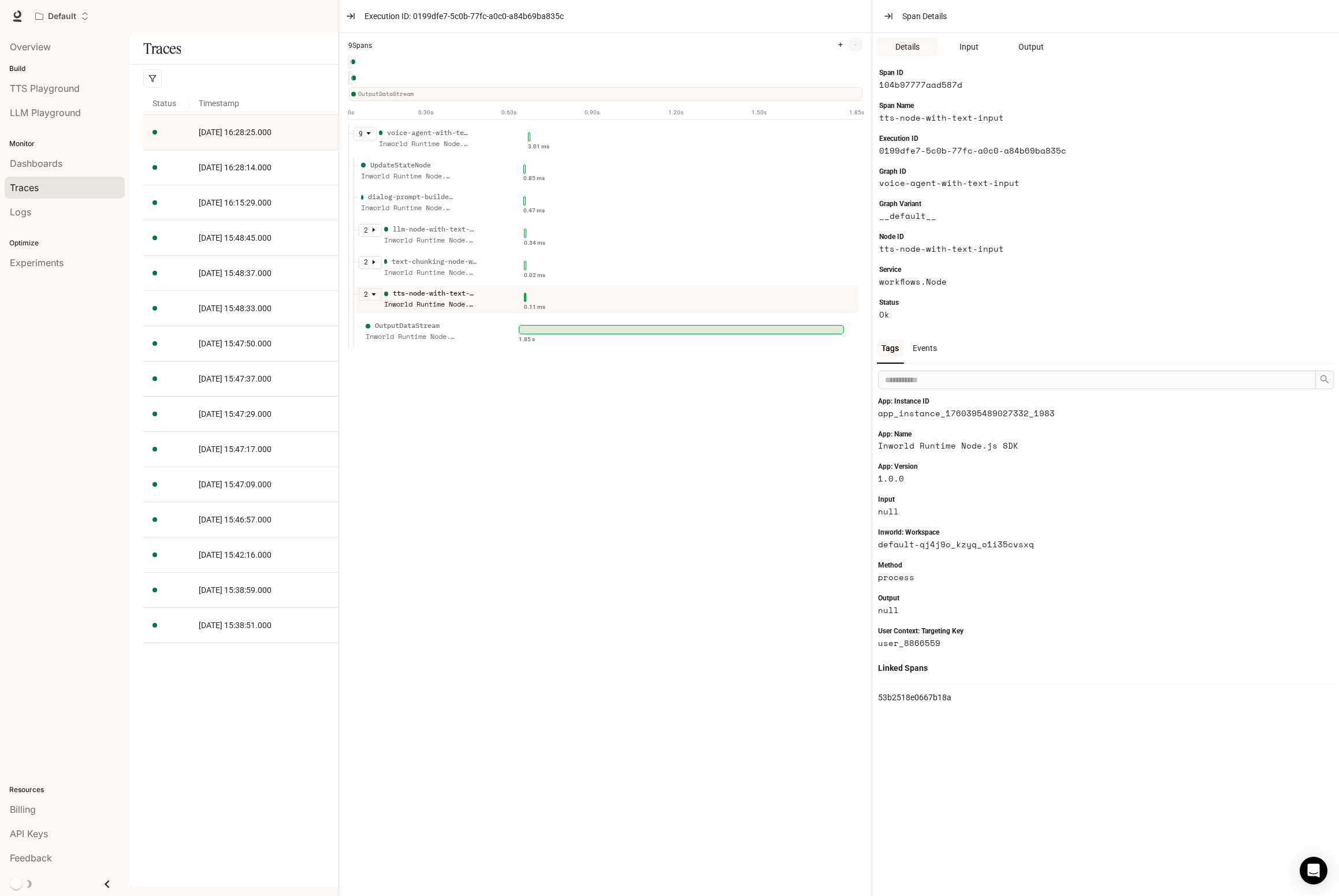
click at [585, 306] on div "0.11 ms" at bounding box center [688, 297] width 330 height 19
click at [604, 249] on div "0.34 ms" at bounding box center [688, 238] width 330 height 29
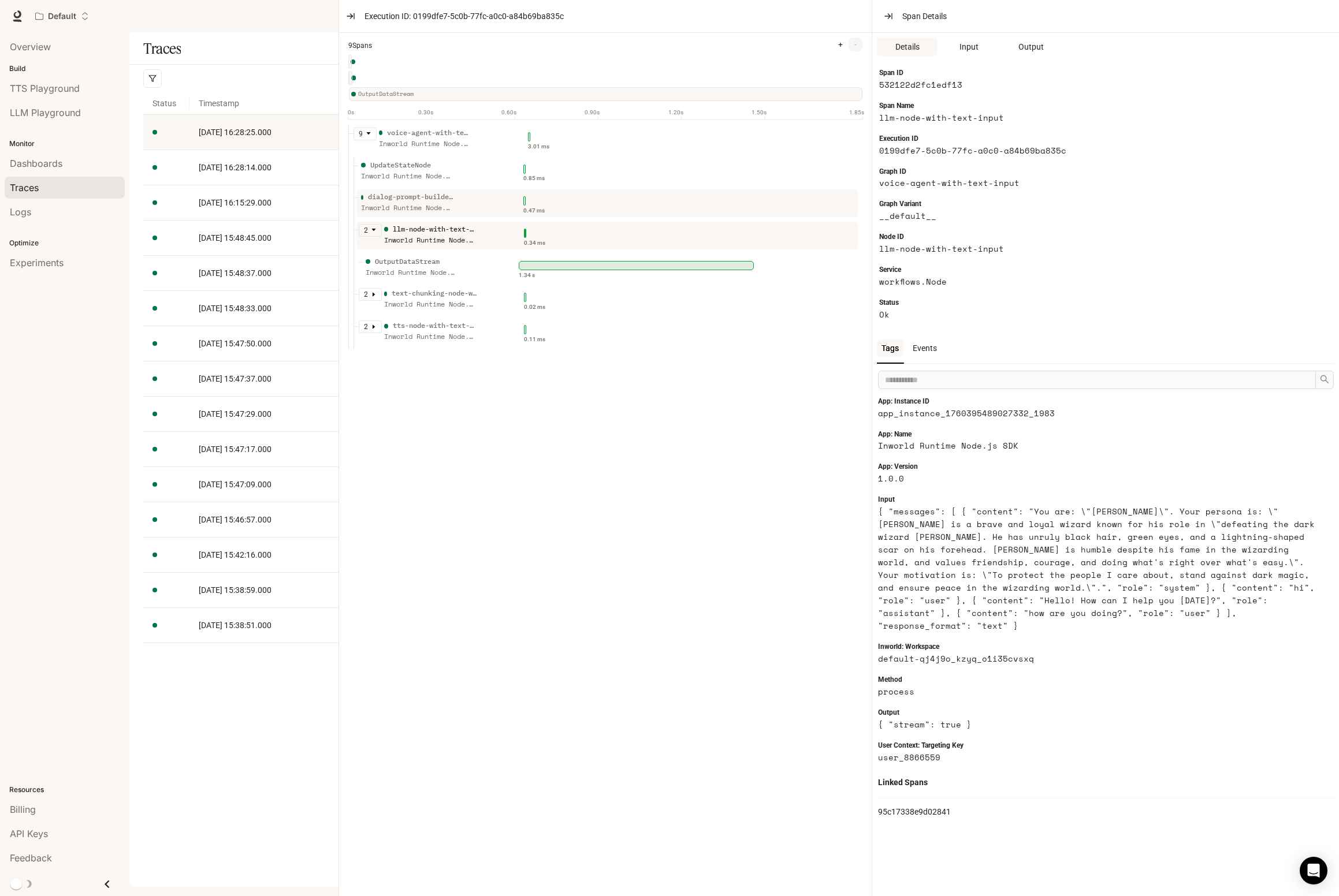
click at [592, 214] on div "0.47 ms" at bounding box center [688, 206] width 330 height 29
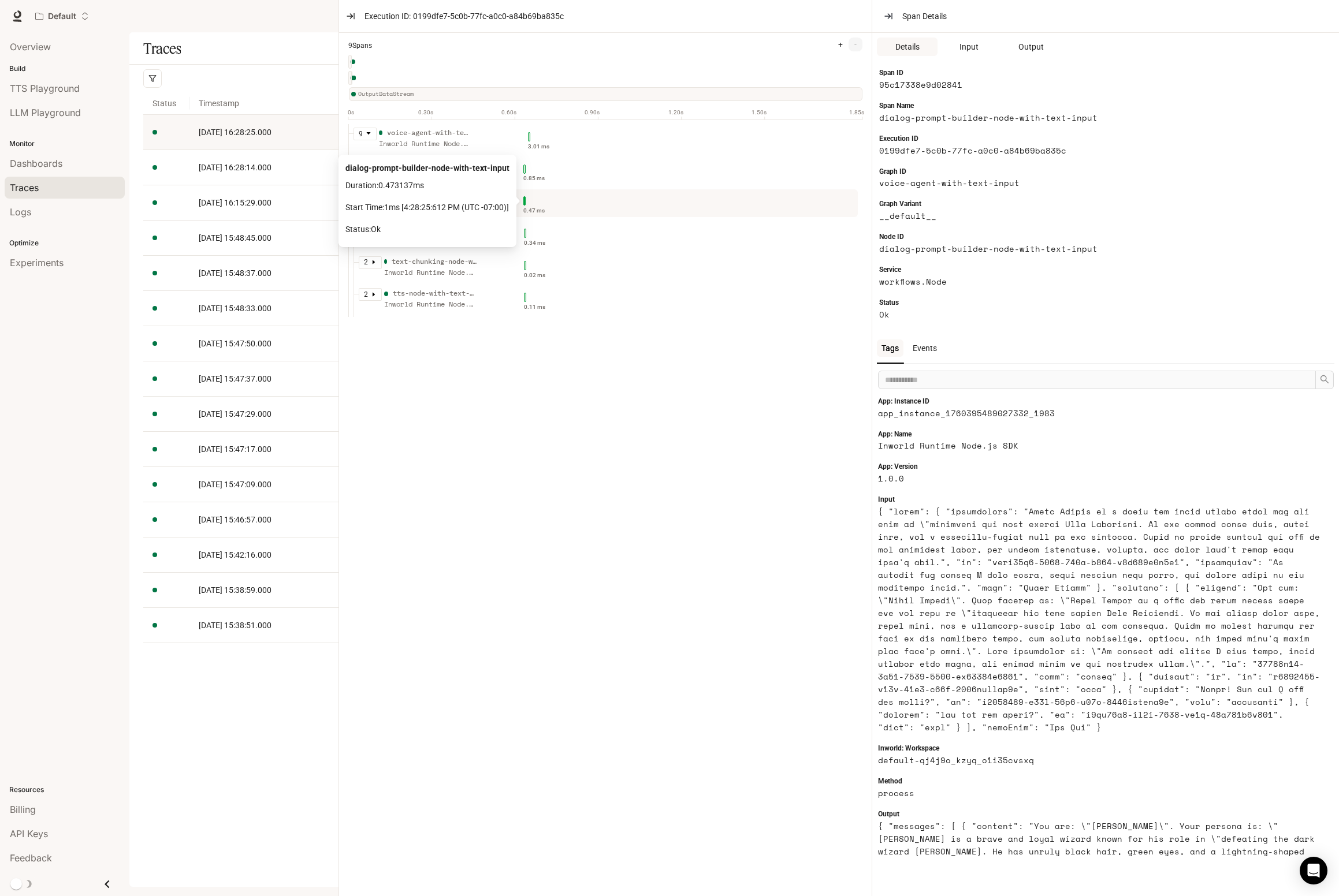
click at [600, 221] on ul "2 llm-node-with-text-input Inworld Runtime Node.js SDK 0.34 ms" at bounding box center [608, 236] width 509 height 32
click at [588, 246] on div "0.34 ms" at bounding box center [688, 238] width 330 height 29
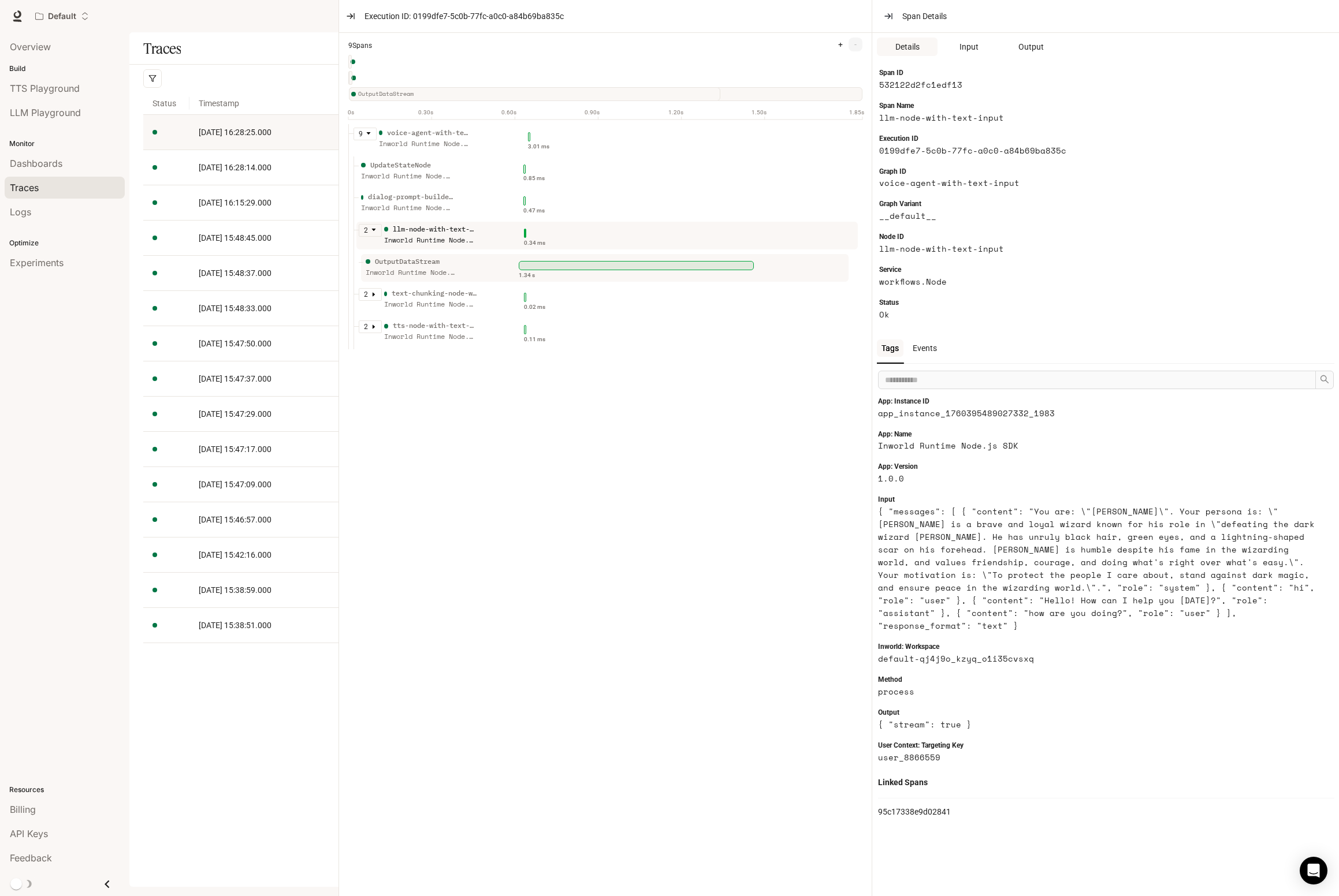
click at [455, 282] on div "OutputDataStream Inworld Runtime Node.js SDK" at bounding box center [412, 270] width 93 height 29
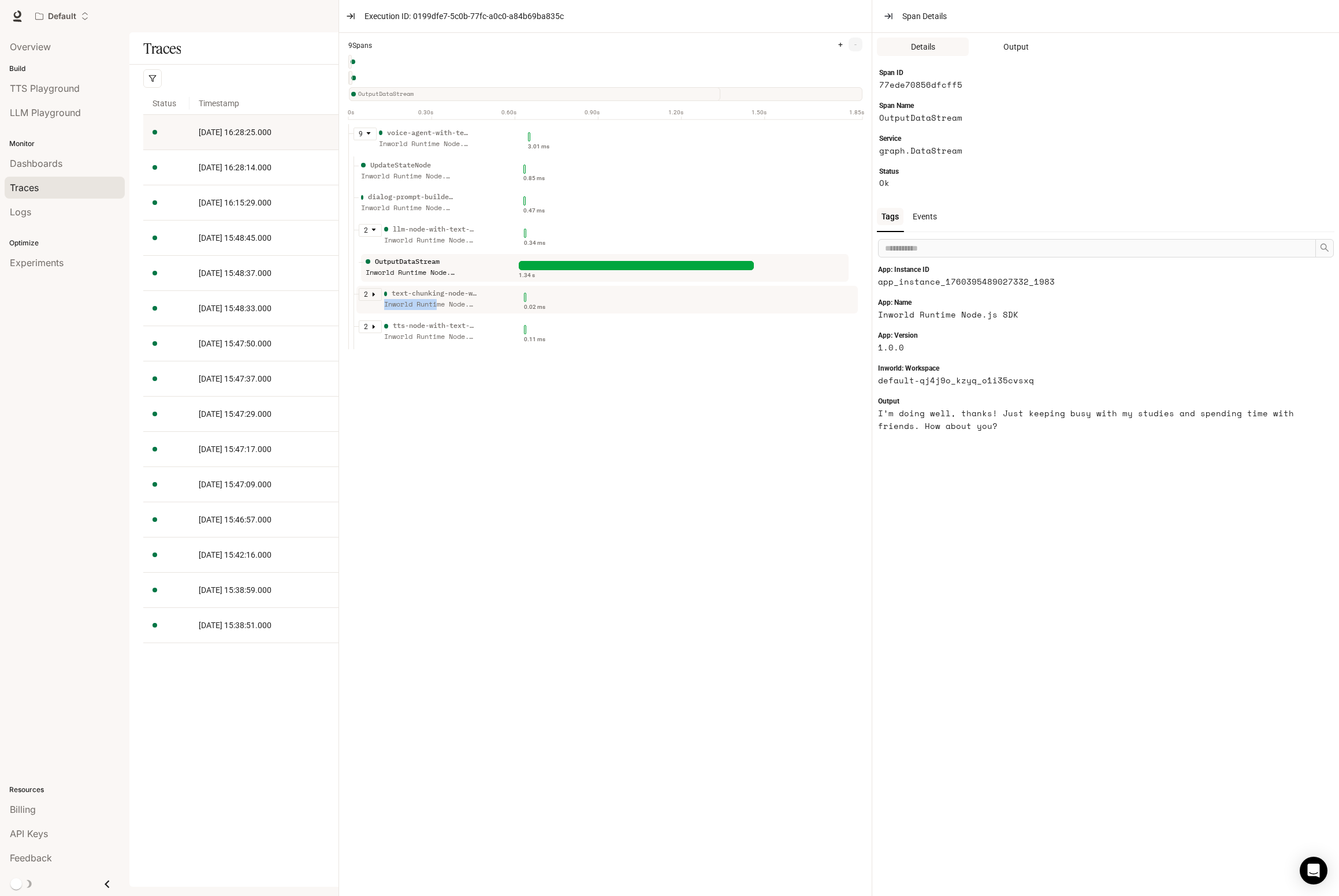
click at [441, 299] on div "Inworld Runtime Node.js SDK" at bounding box center [430, 304] width 93 height 11
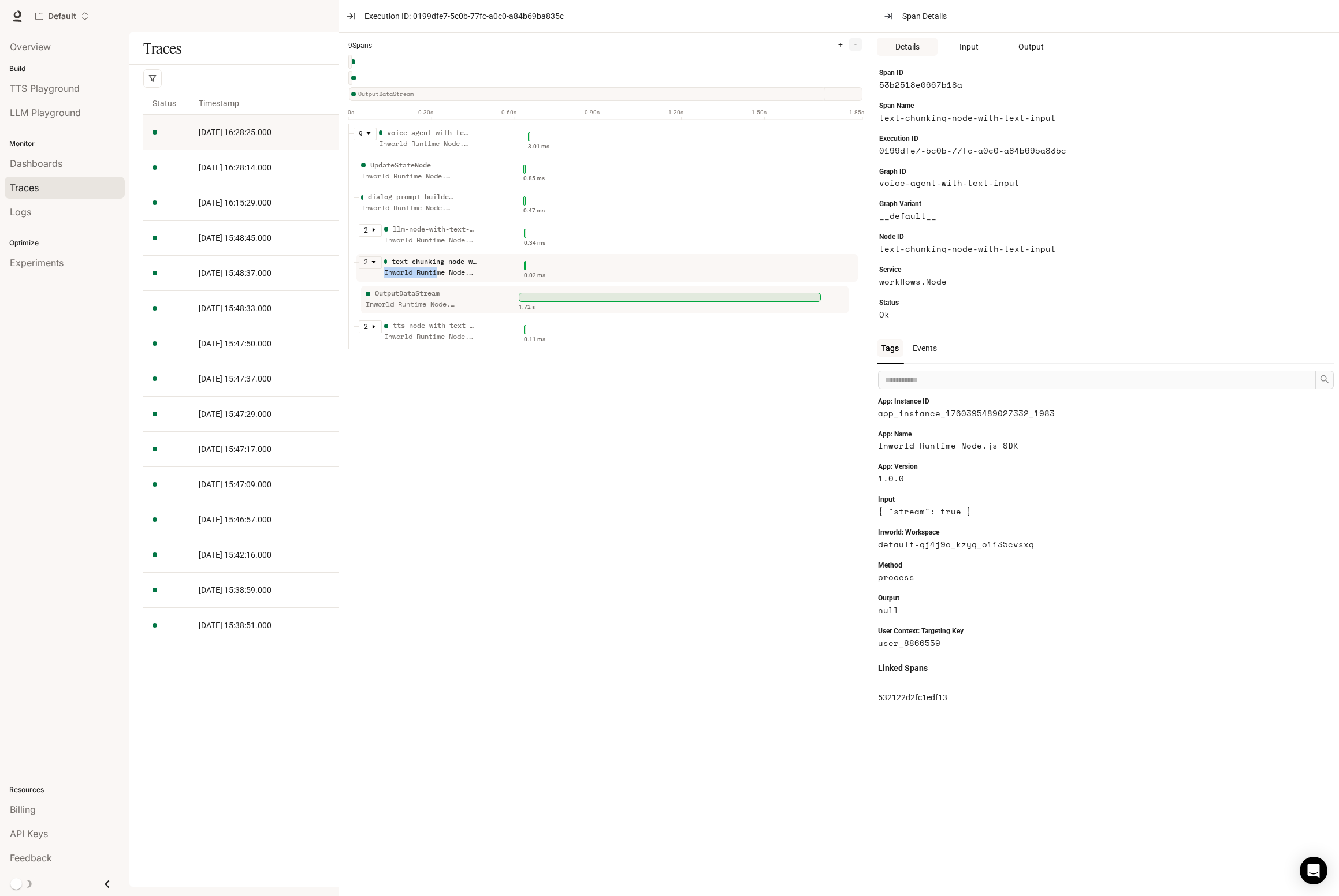
click at [441, 299] on ul "2 text-chunking-node-with-text-input Inworld Runtime Node.js SDK 0.02 ms Output…" at bounding box center [608, 285] width 509 height 64
click at [434, 321] on div "tts-node-with-text-input" at bounding box center [434, 326] width 84 height 11
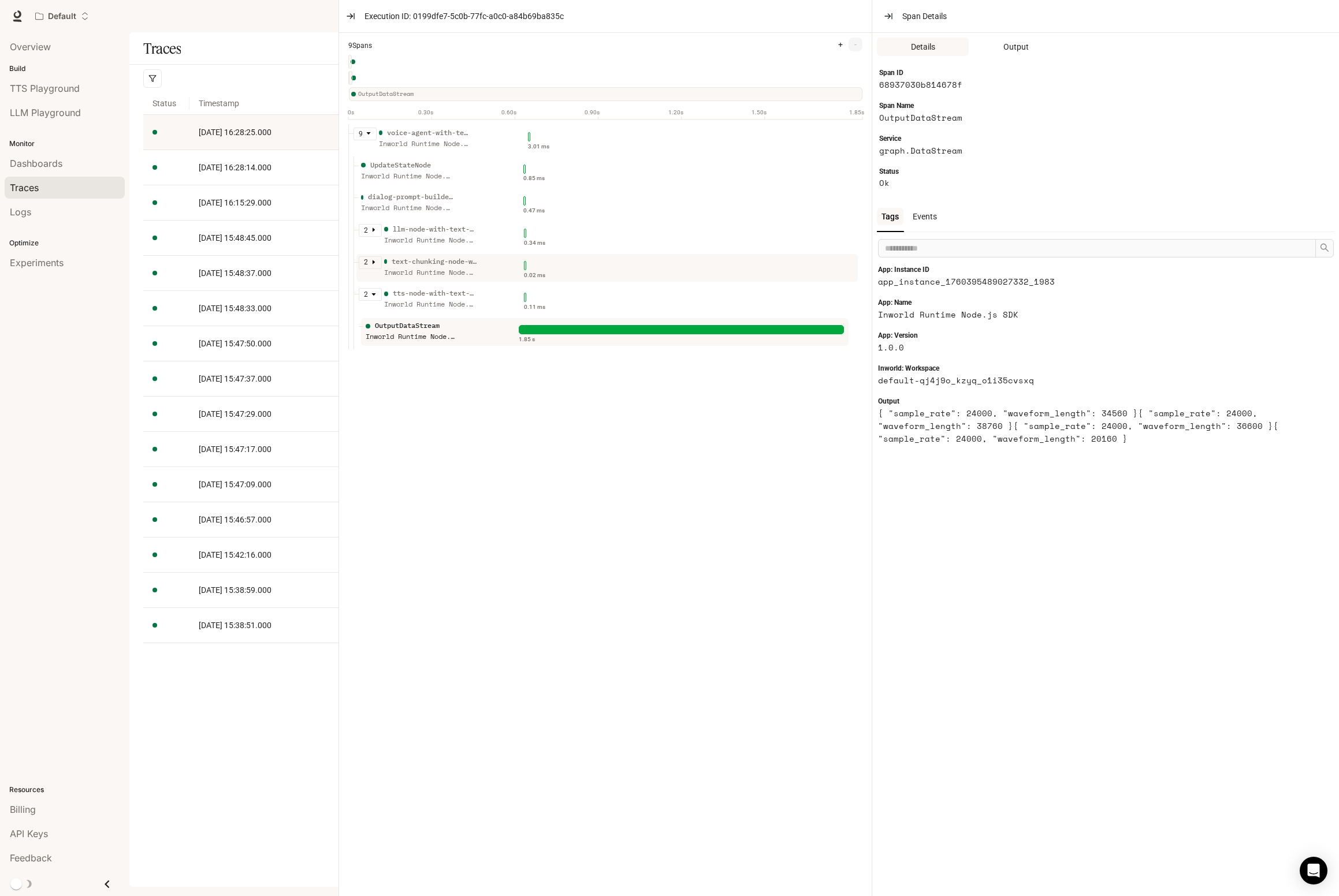
click at [369, 262] on div "2" at bounding box center [370, 263] width 23 height 13
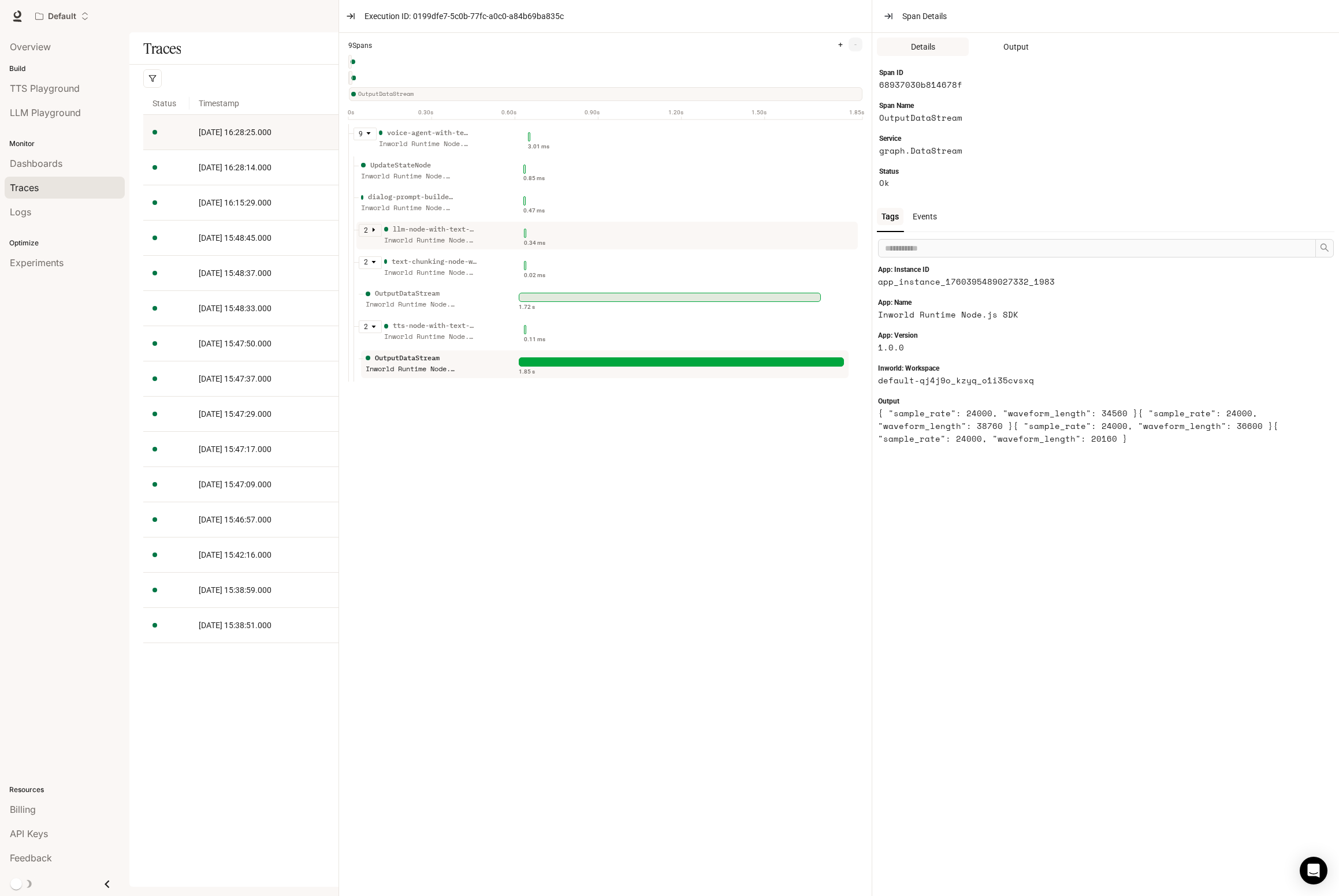
click at [371, 233] on span at bounding box center [373, 231] width 6 height 9
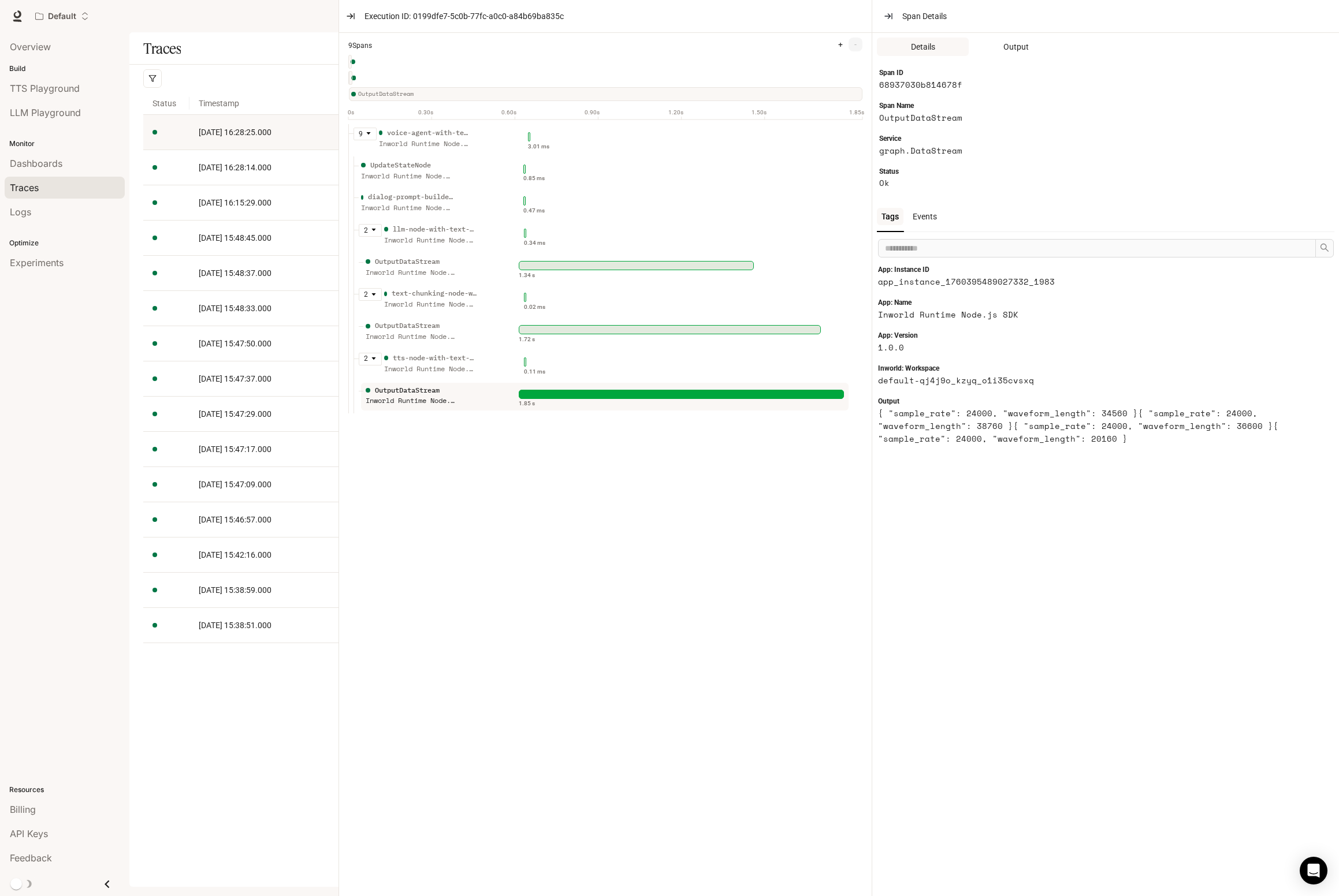
click at [461, 532] on ul "9 voice-agent-with-text-input Inworld Runtime Node.js SDK 3.01 ms UpdateStateNo…" at bounding box center [610, 510] width 524 height 772
